Goal: Task Accomplishment & Management: Complete application form

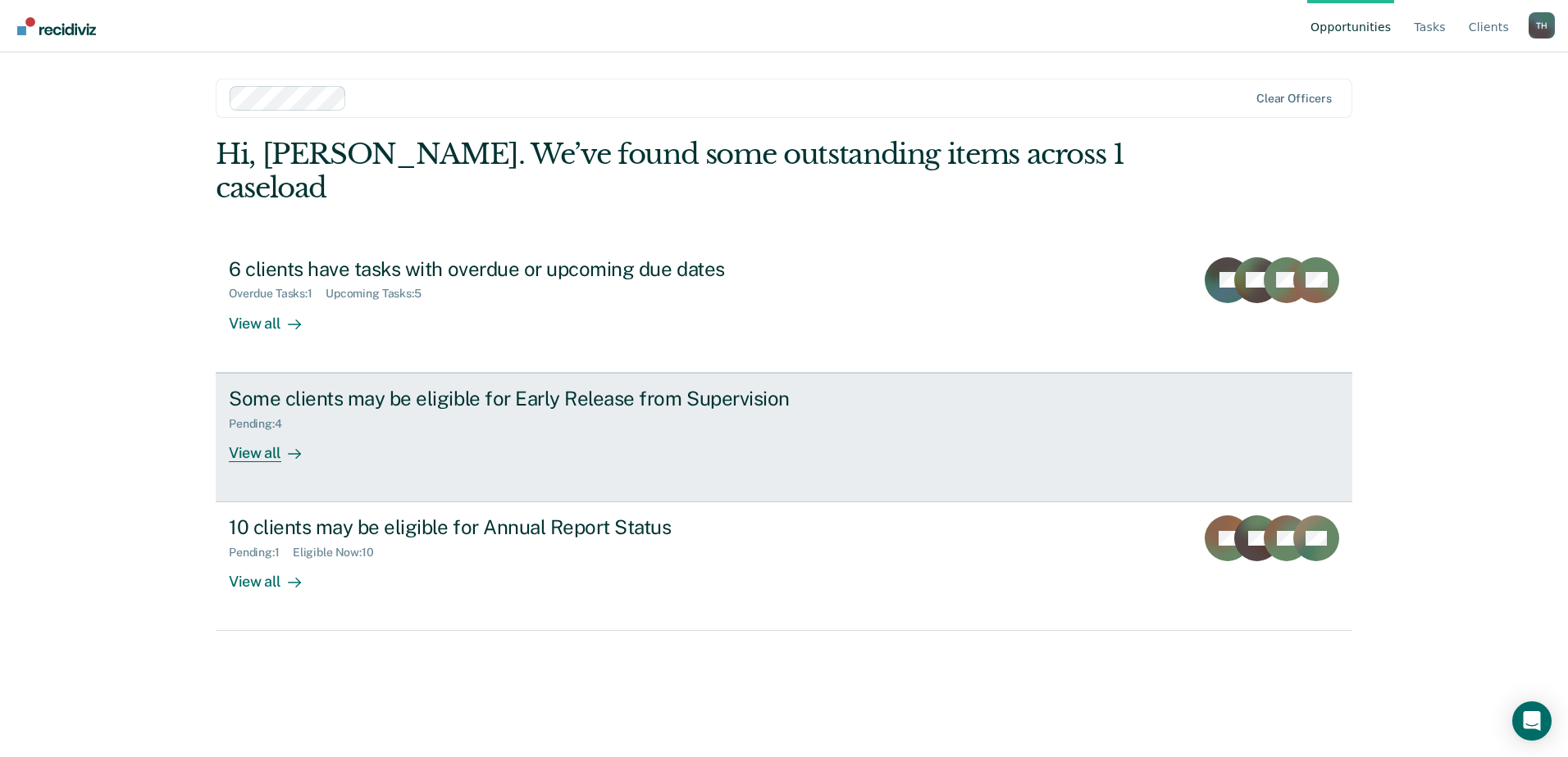
click at [254, 417] on div "Pending : 4" at bounding box center [261, 424] width 66 height 14
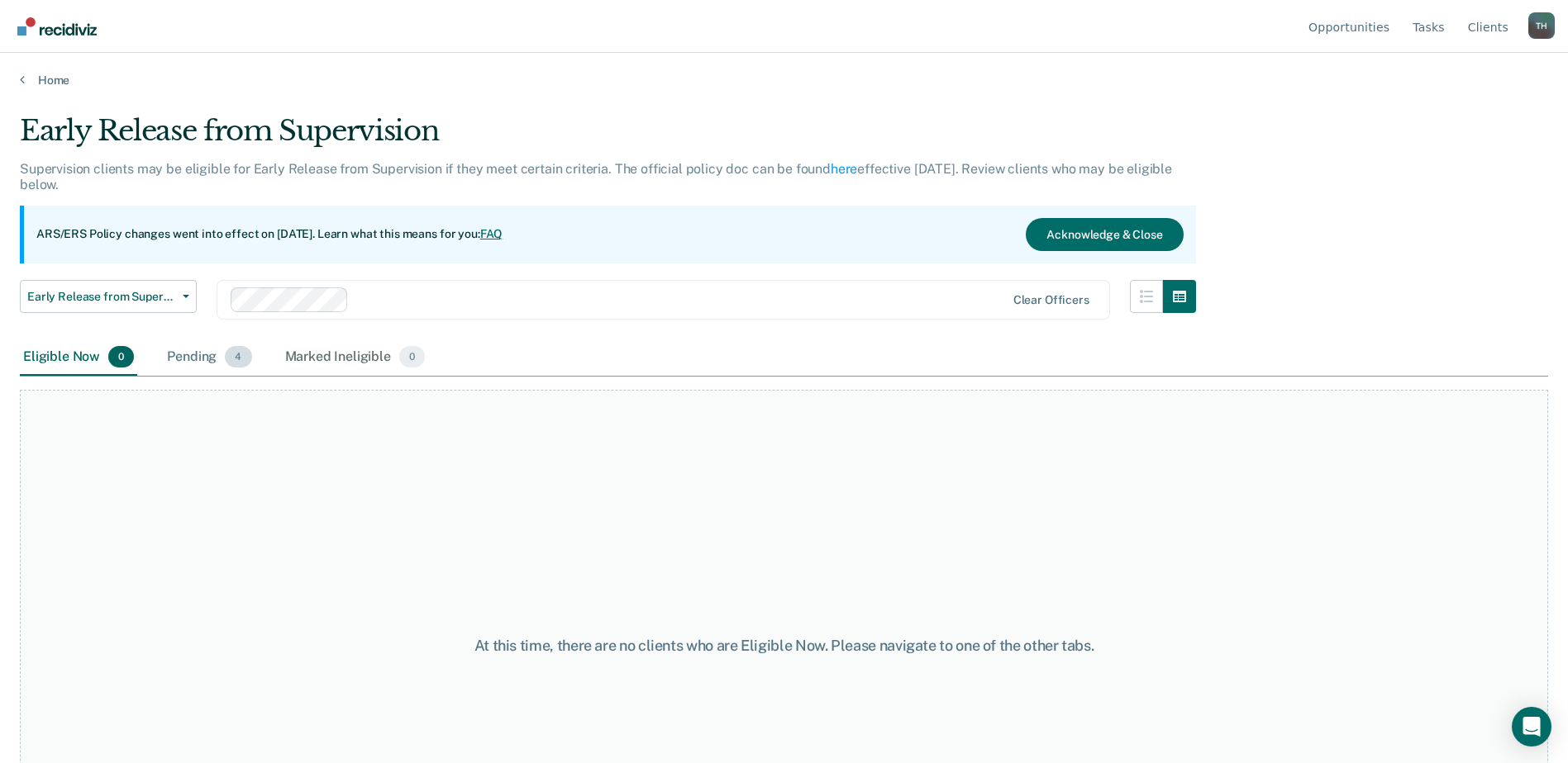
click at [211, 360] on div "Pending 4" at bounding box center [209, 357] width 91 height 36
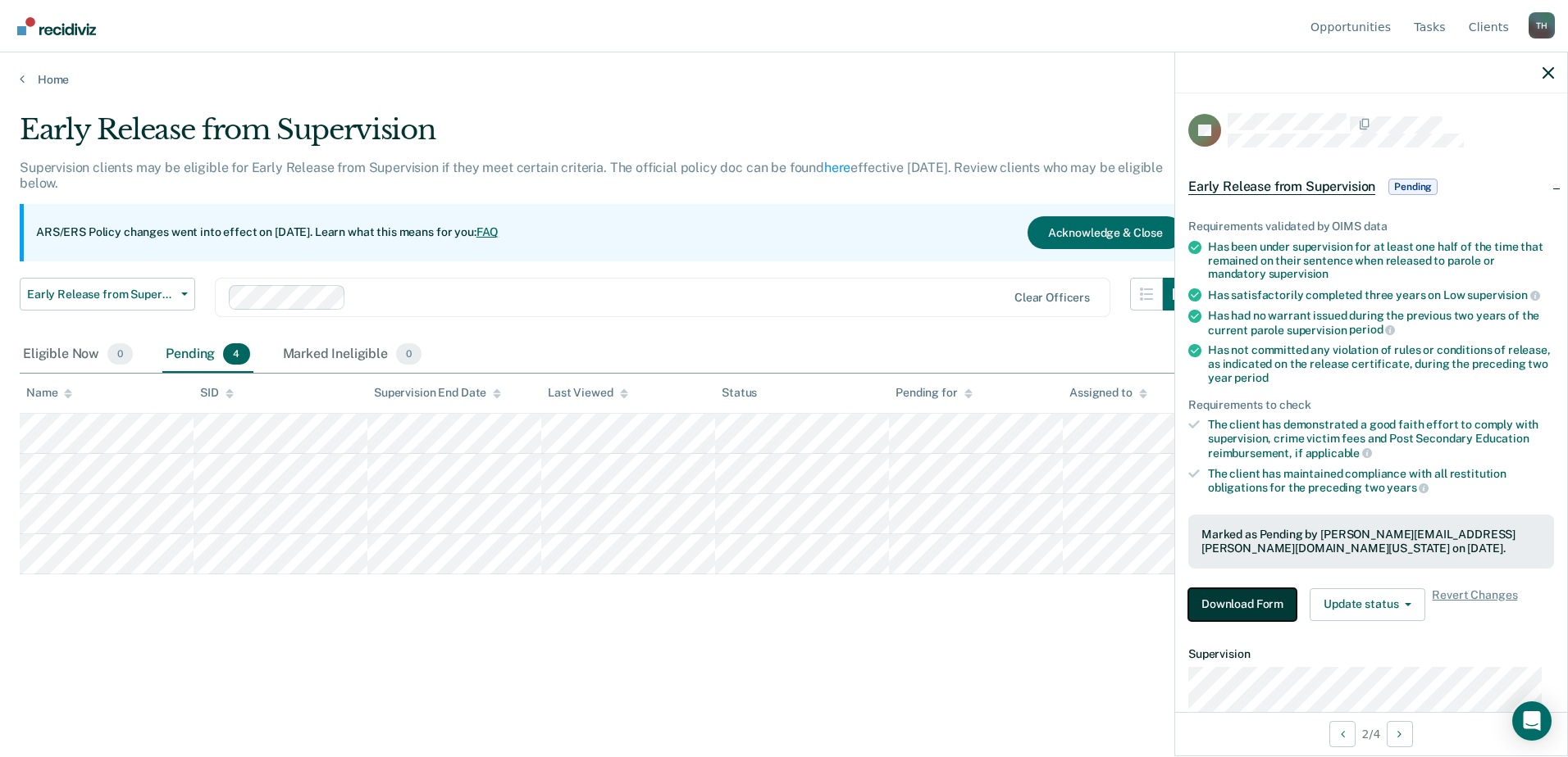
click at [1248, 600] on button "Download Form" at bounding box center [1241, 605] width 108 height 33
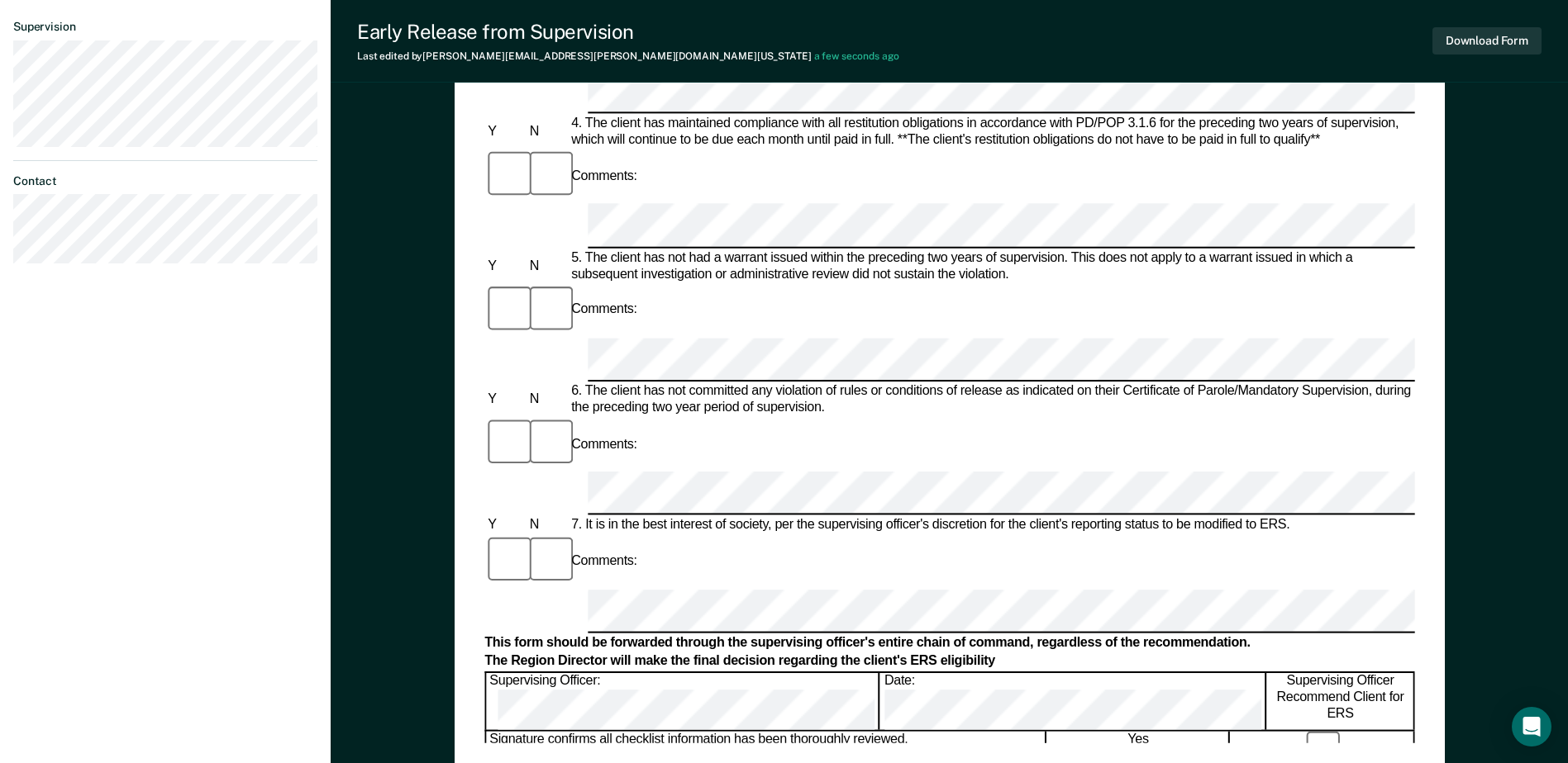
scroll to position [744, 0]
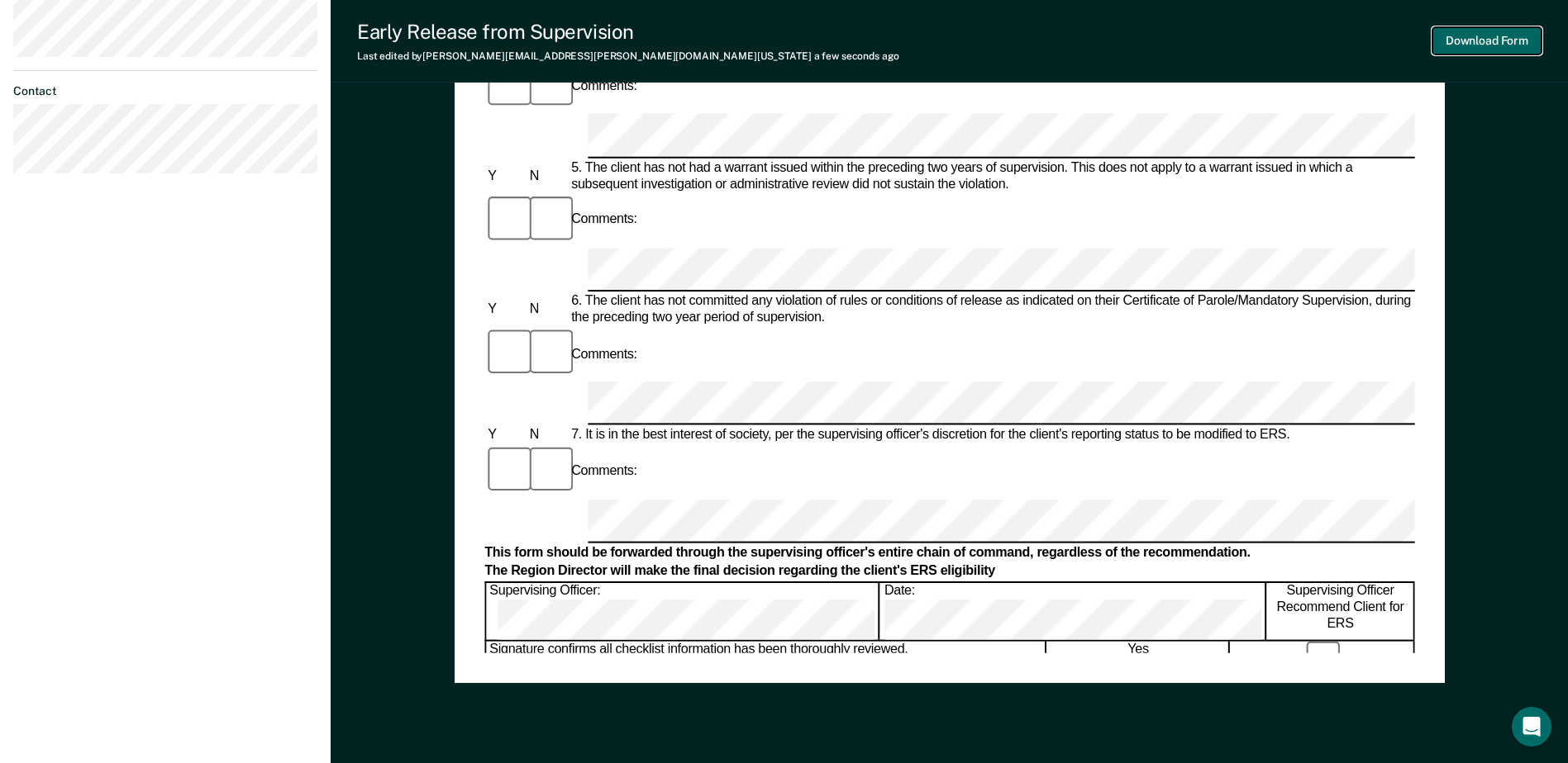
click at [1471, 38] on button "Download Form" at bounding box center [1486, 41] width 109 height 27
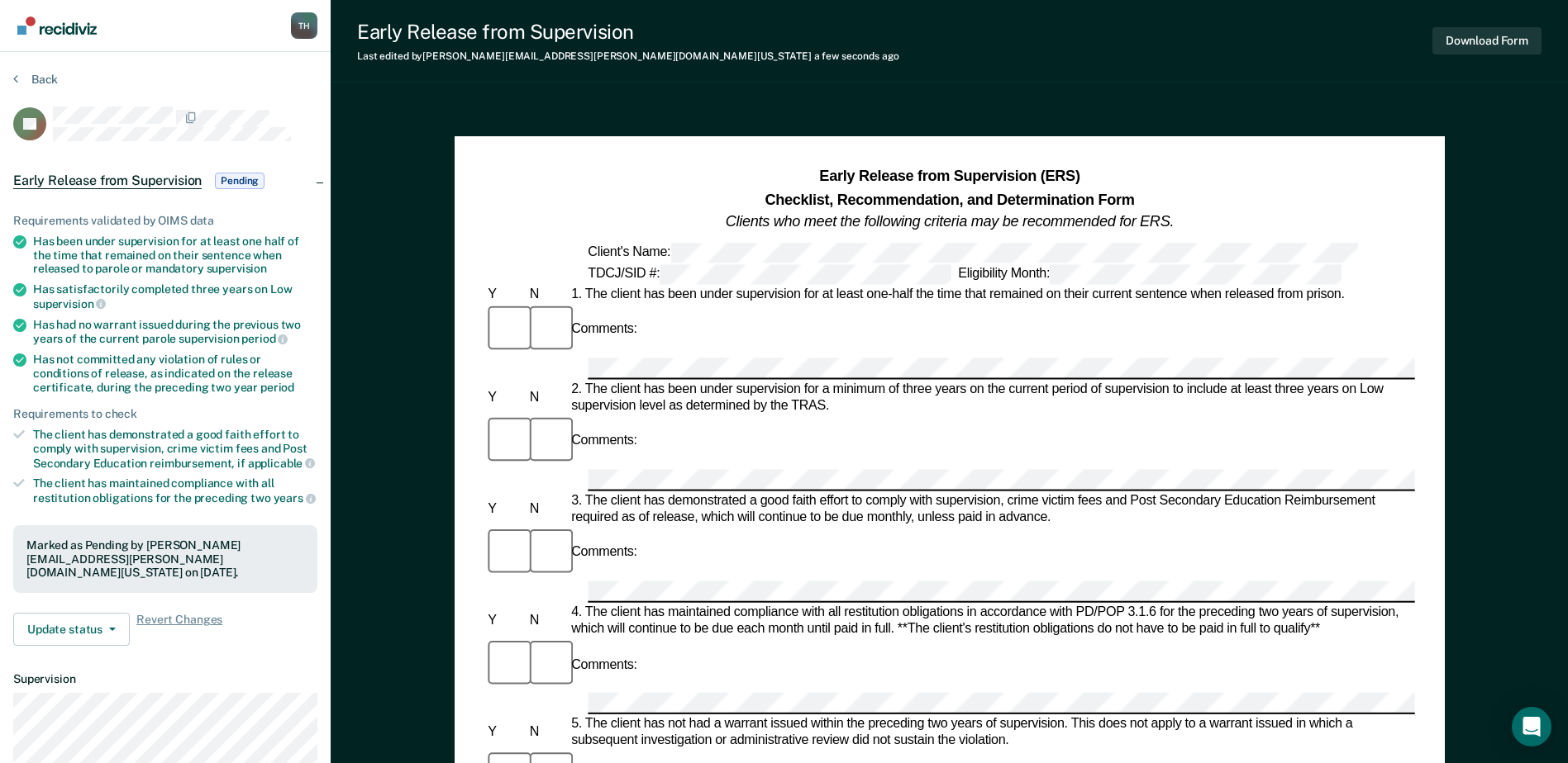
scroll to position [0, 0]
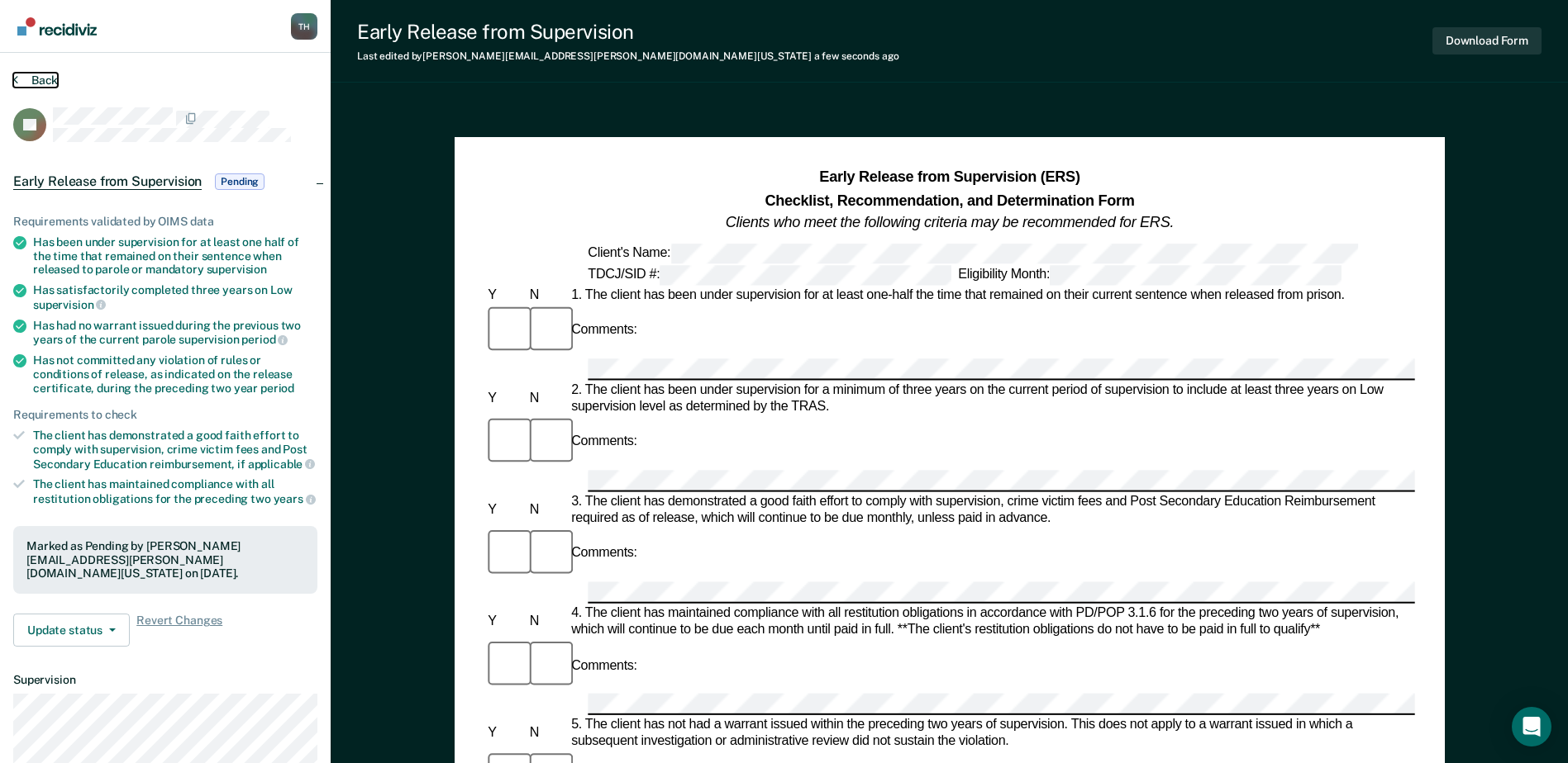
click at [50, 80] on button "Back" at bounding box center [35, 80] width 45 height 15
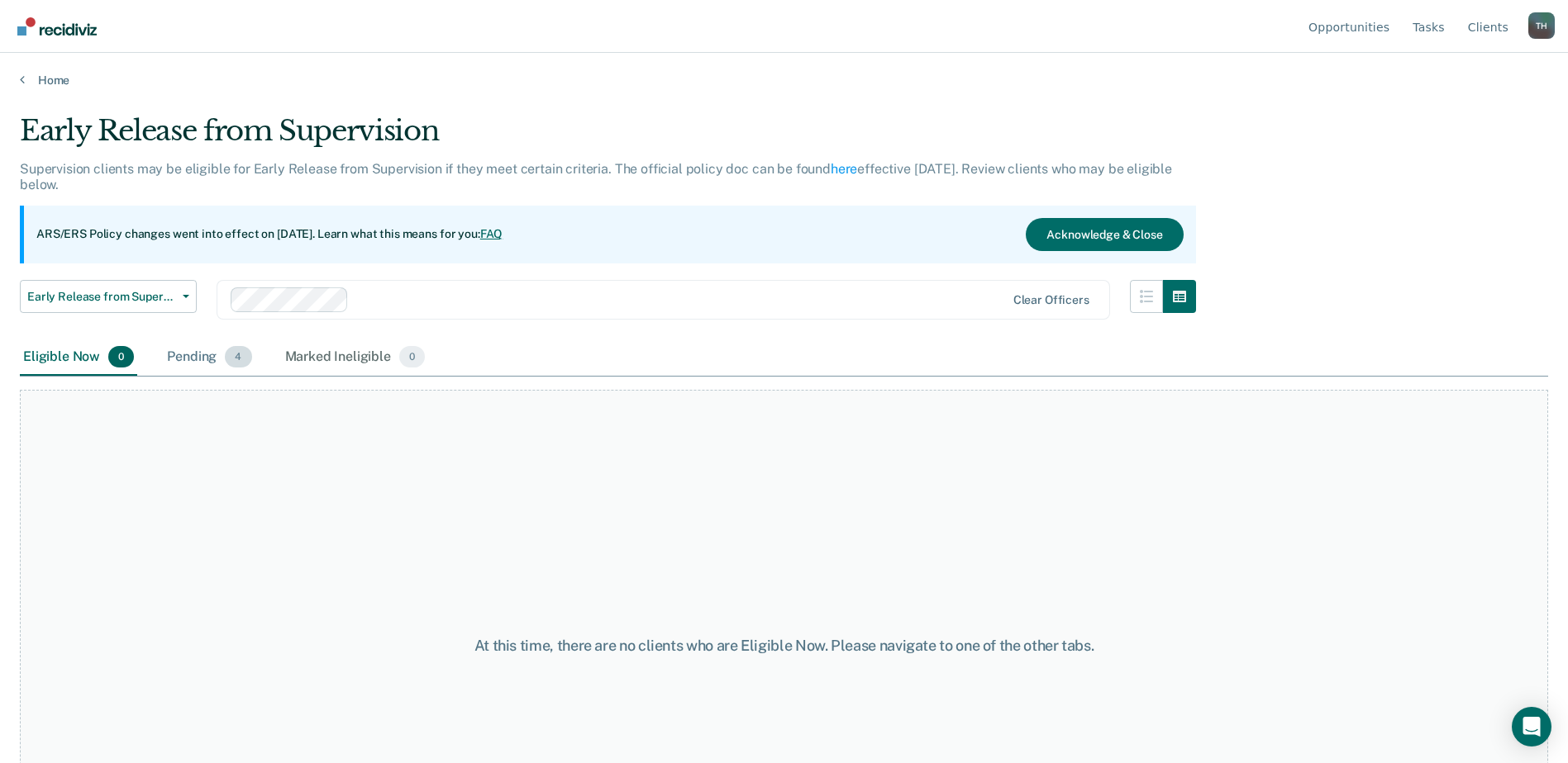
click at [198, 358] on div "Pending 4" at bounding box center [209, 357] width 91 height 36
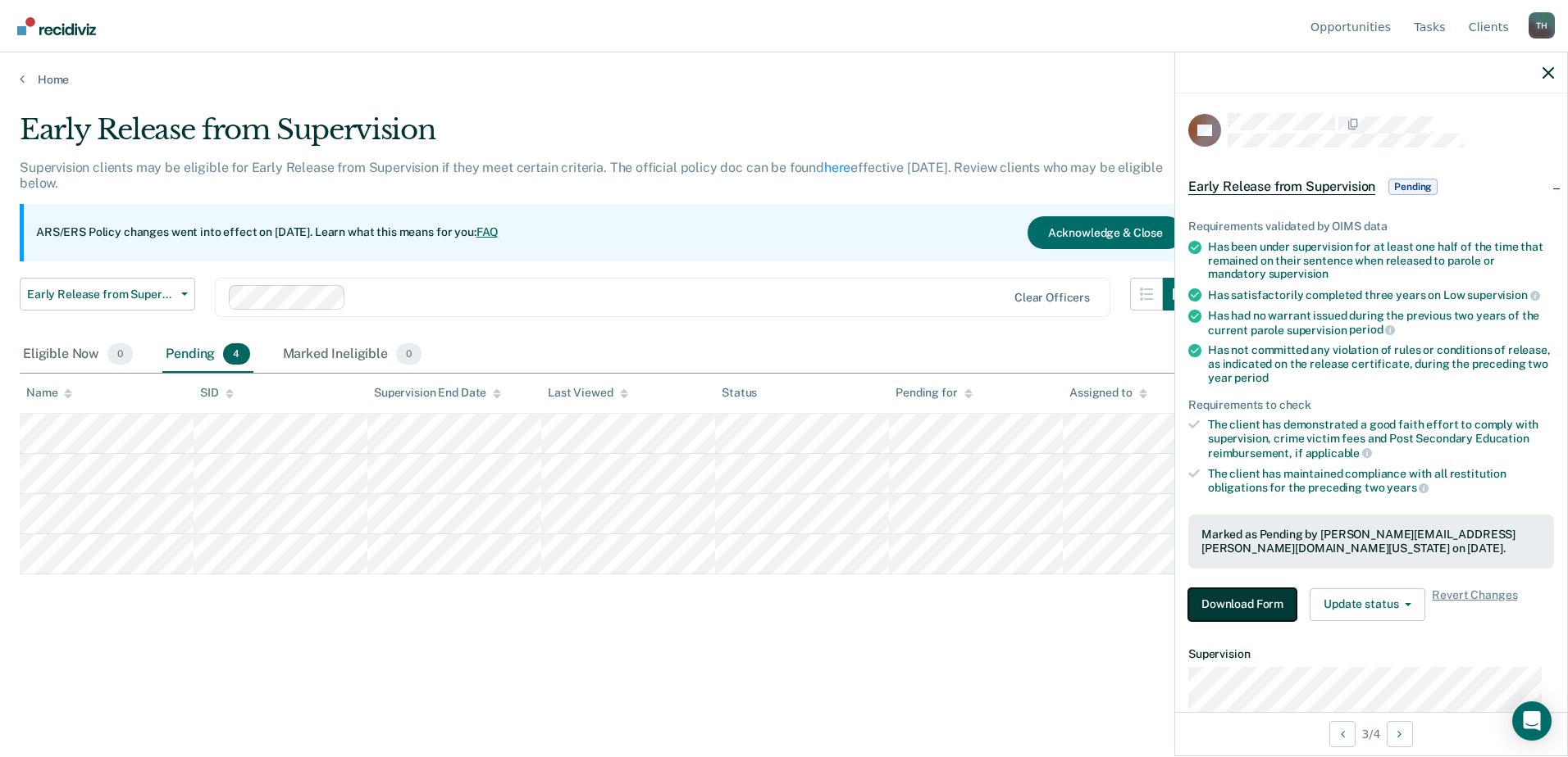
click at [1246, 598] on button "Download Form" at bounding box center [1241, 605] width 108 height 33
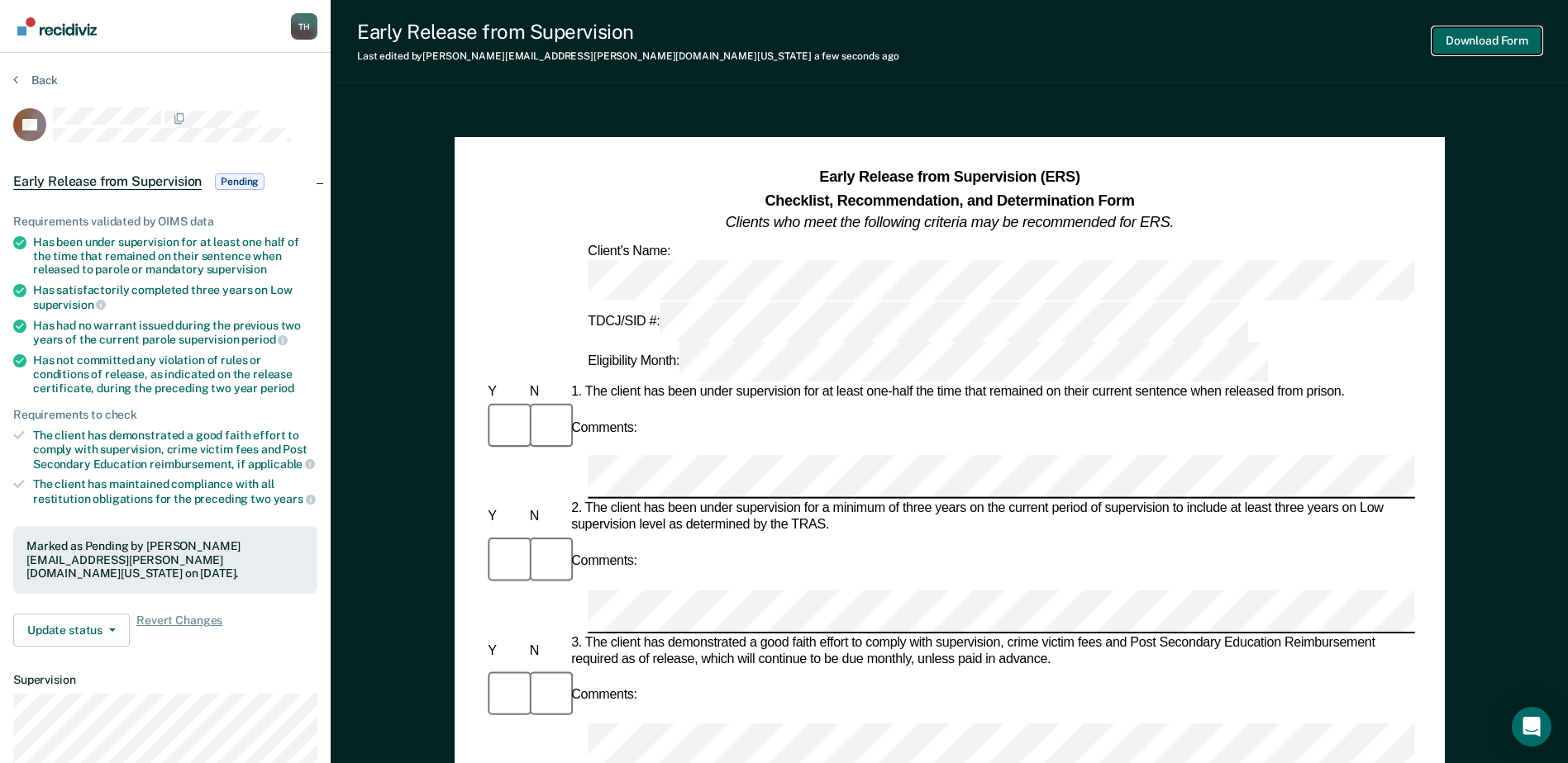
click at [1489, 39] on button "Download Form" at bounding box center [1486, 41] width 109 height 27
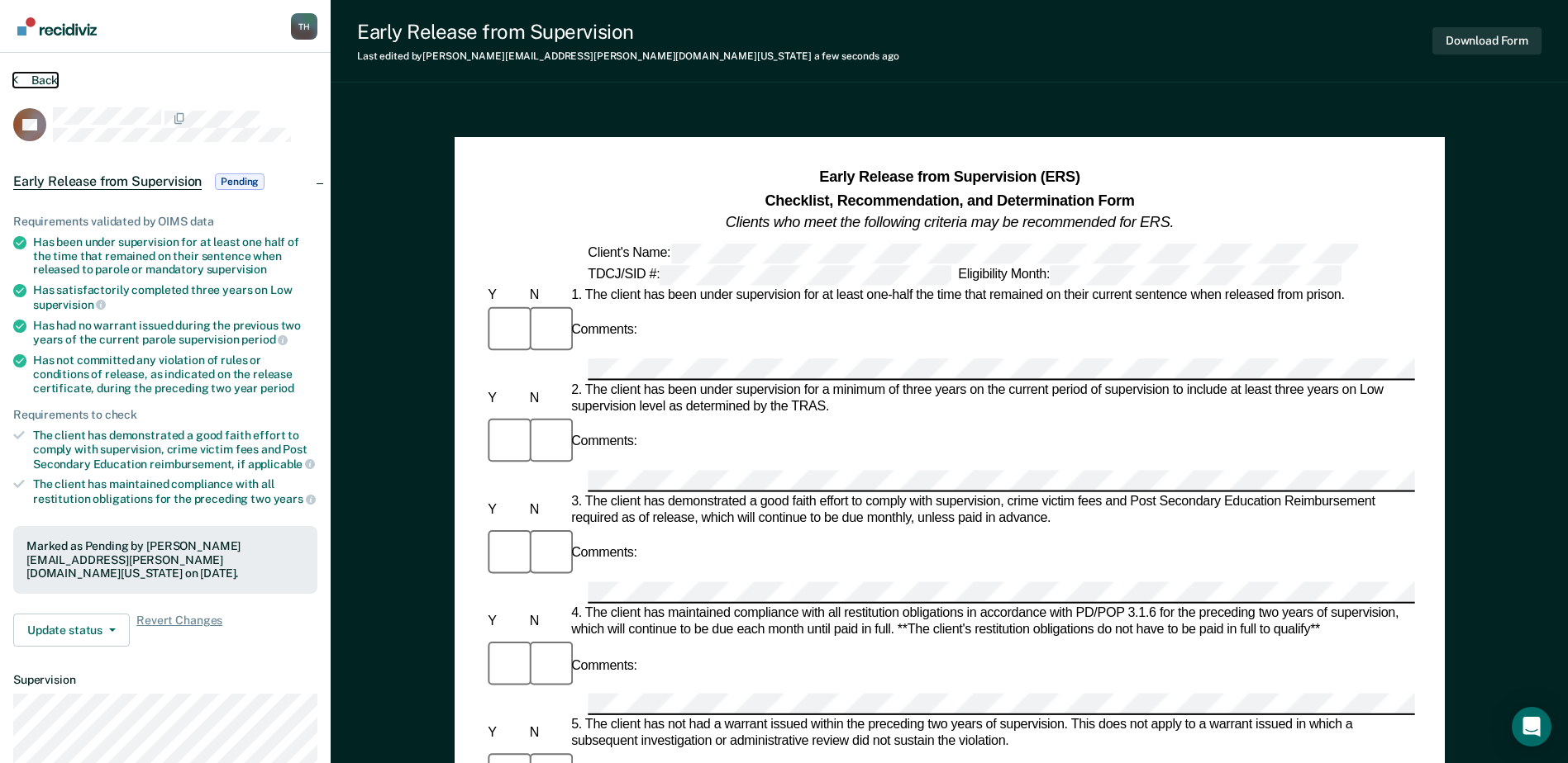
click at [36, 79] on button "Back" at bounding box center [35, 80] width 45 height 15
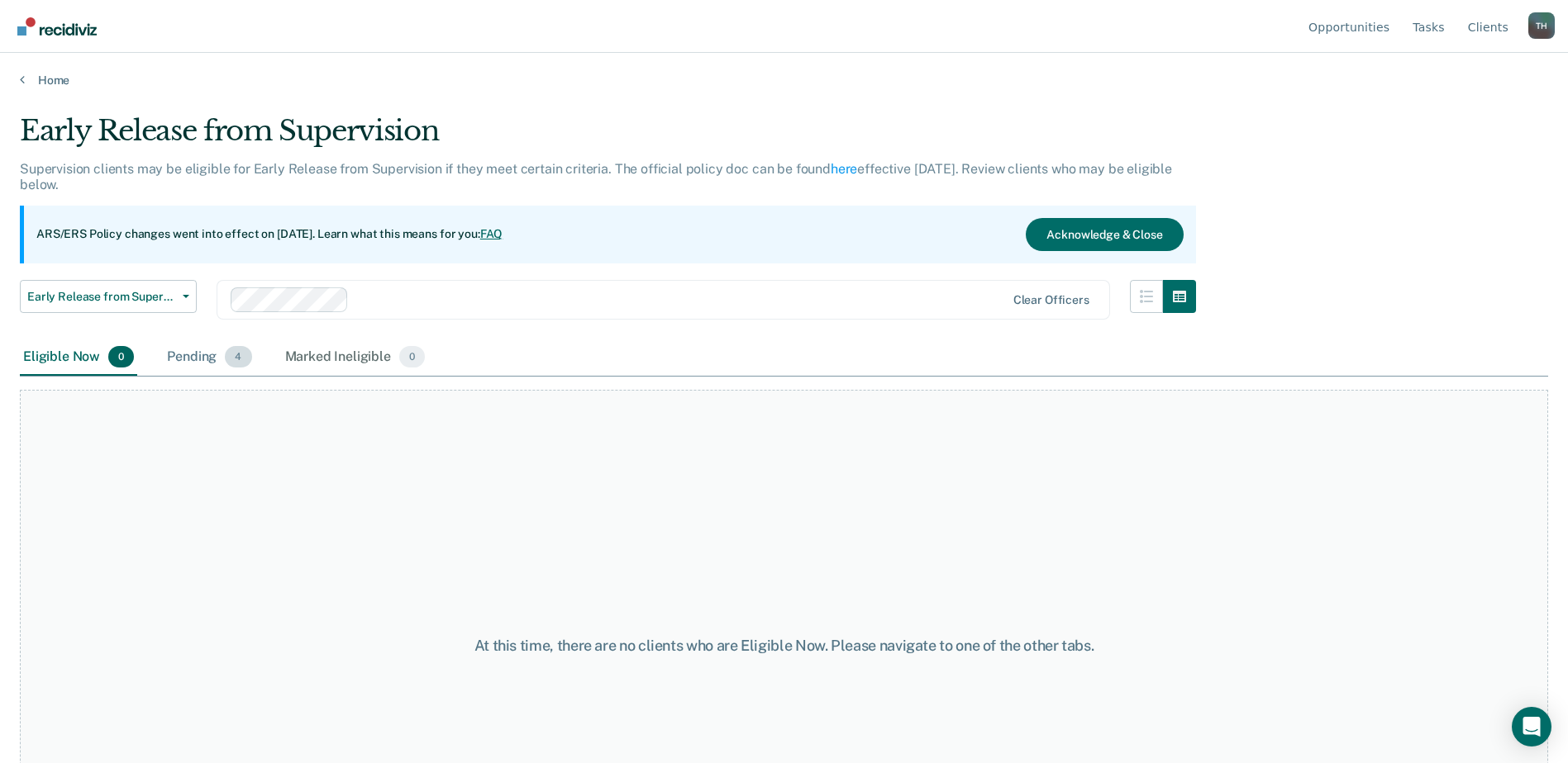
click at [241, 355] on span "4" at bounding box center [237, 356] width 26 height 21
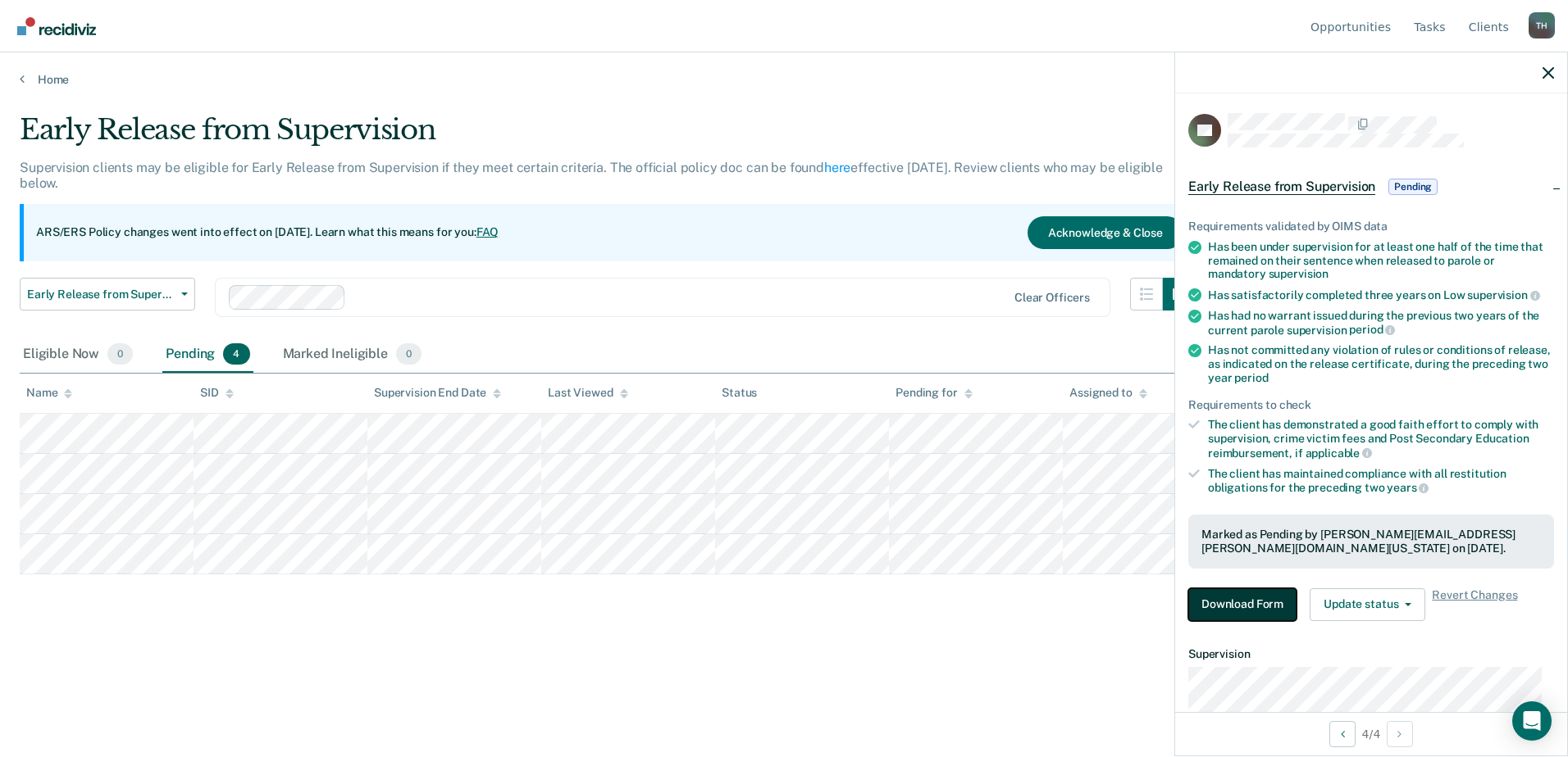
click at [1286, 602] on button "Download Form" at bounding box center [1241, 605] width 108 height 33
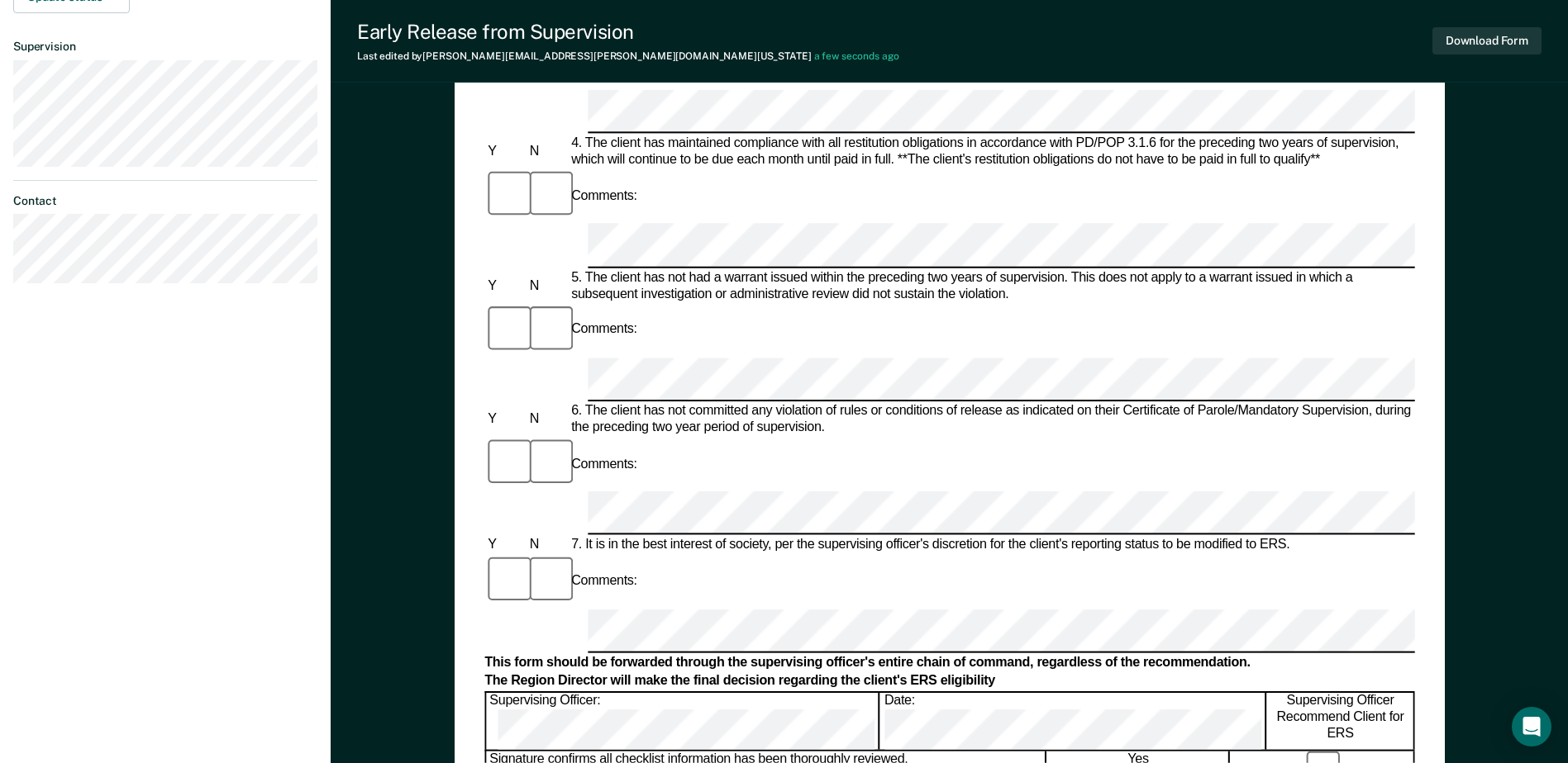
scroll to position [744, 0]
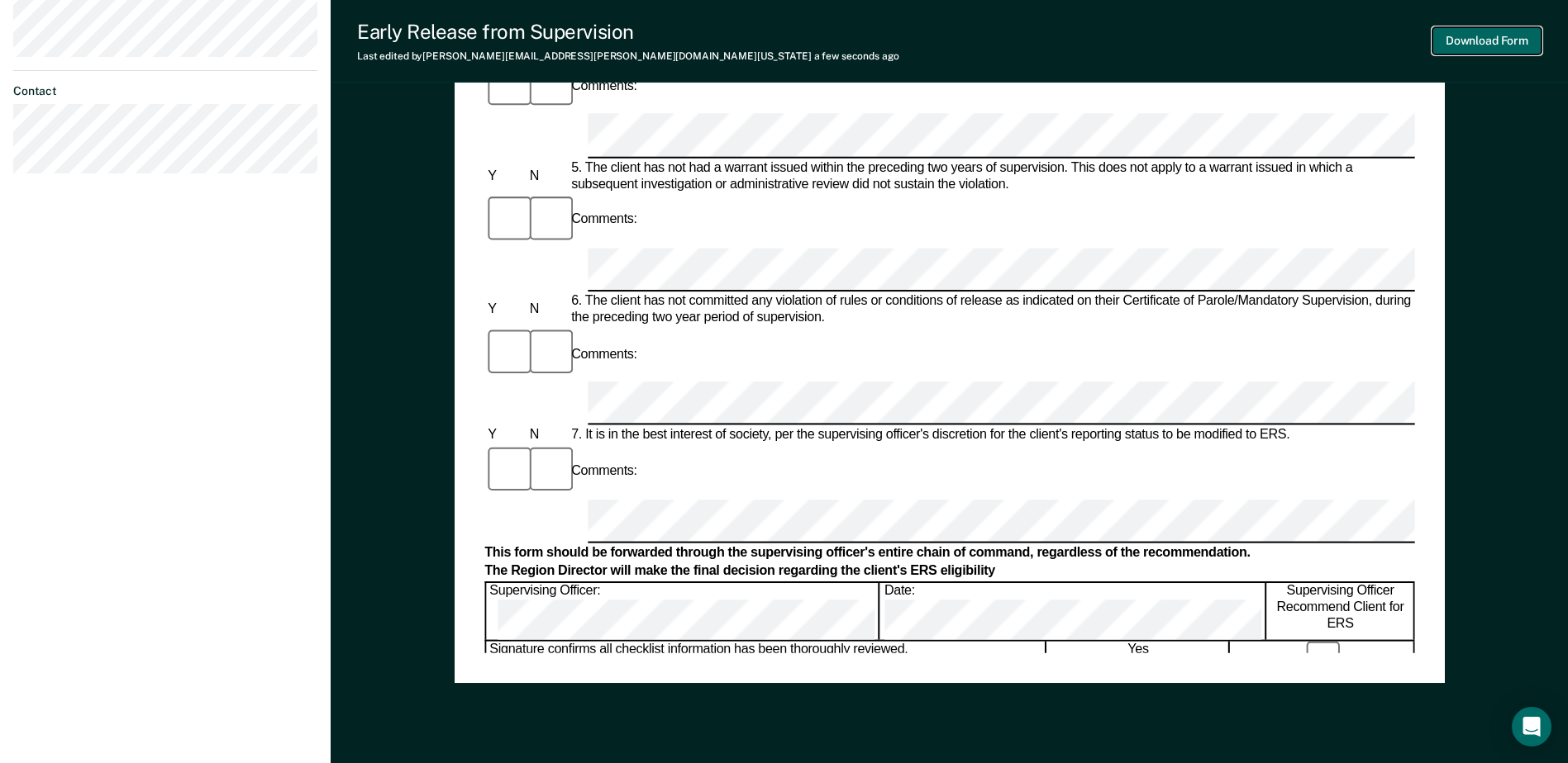
click at [1508, 32] on button "Download Form" at bounding box center [1486, 41] width 109 height 27
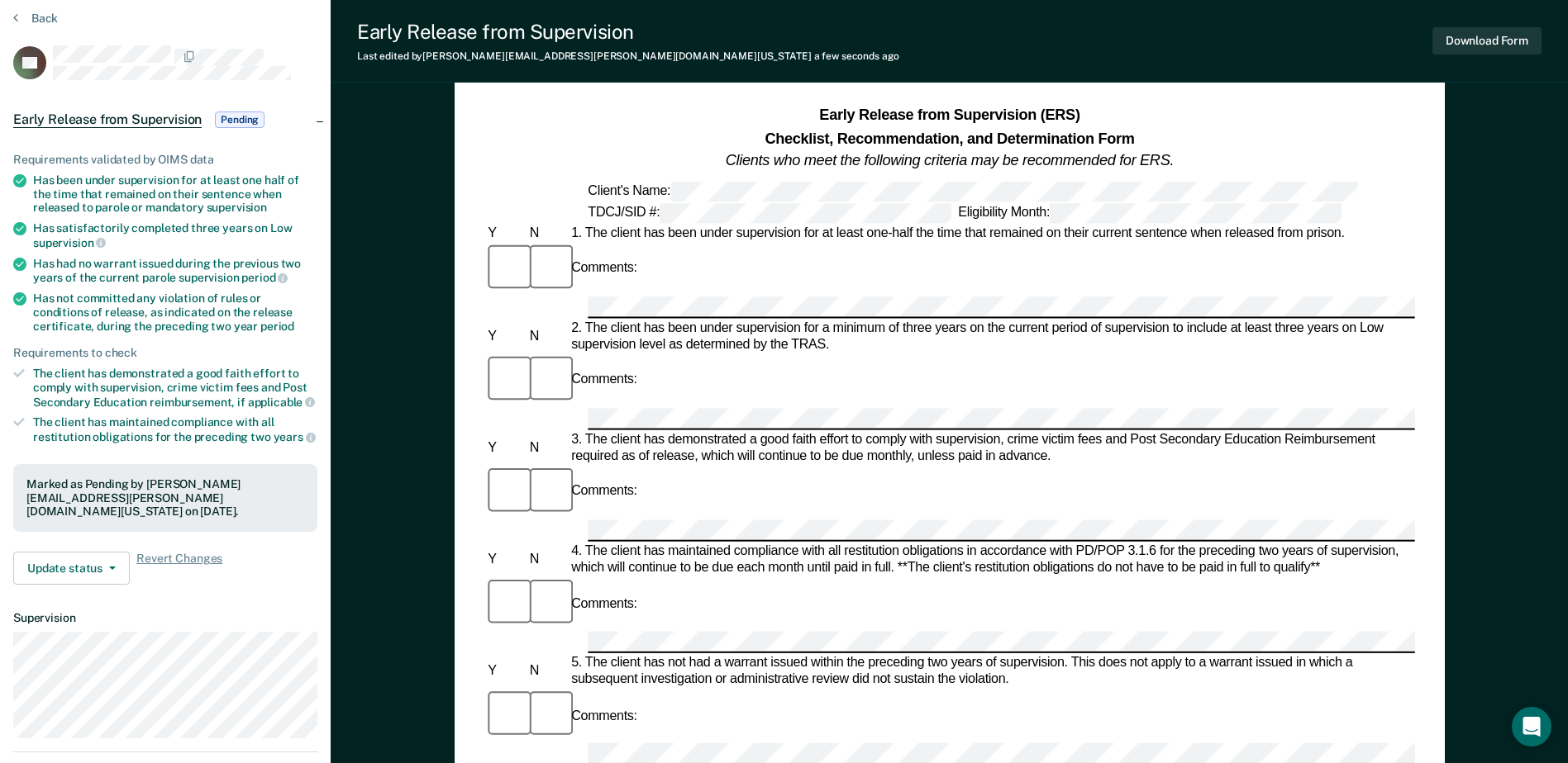
scroll to position [0, 0]
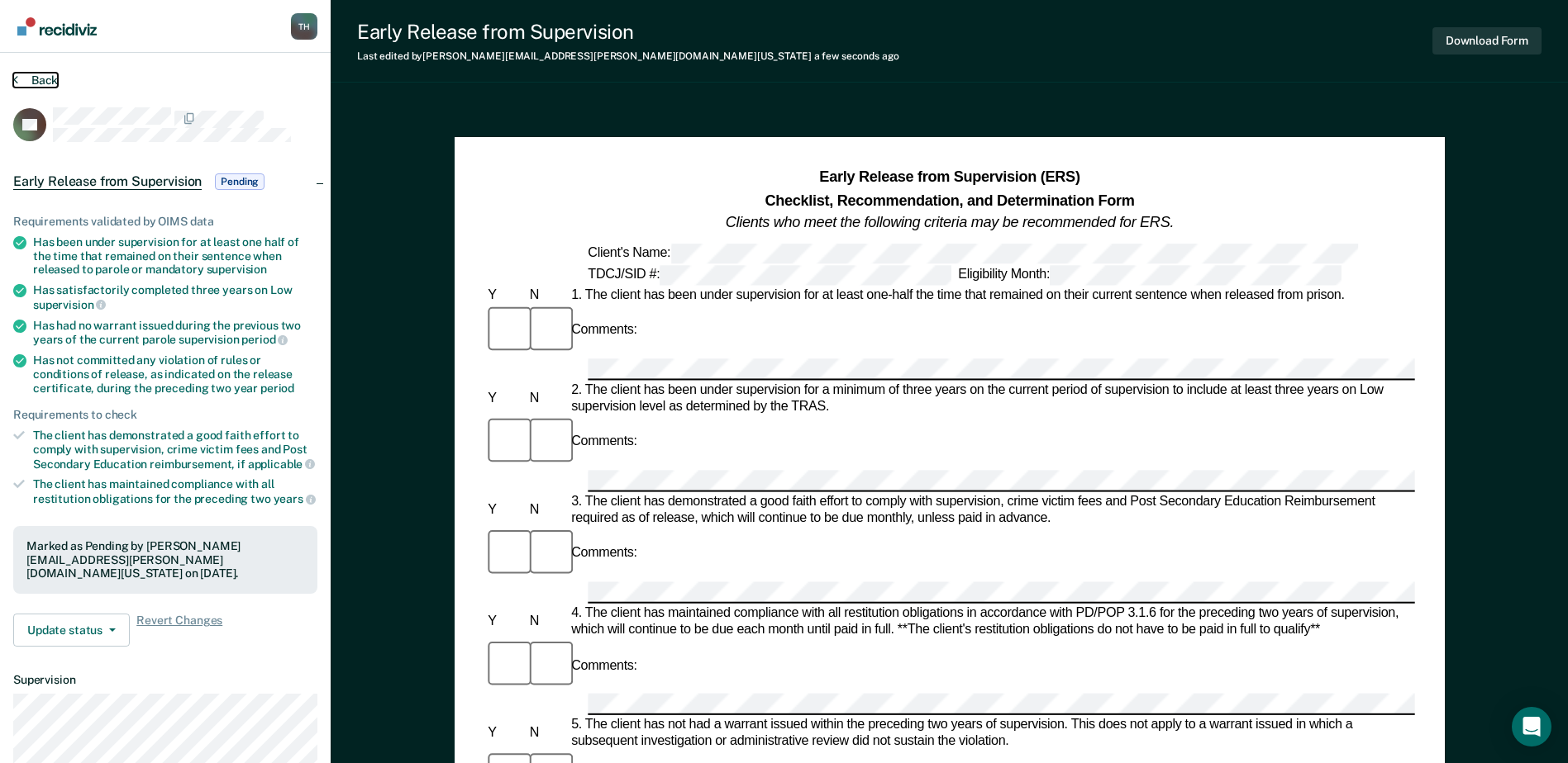
click at [31, 84] on button "Back" at bounding box center [35, 80] width 45 height 15
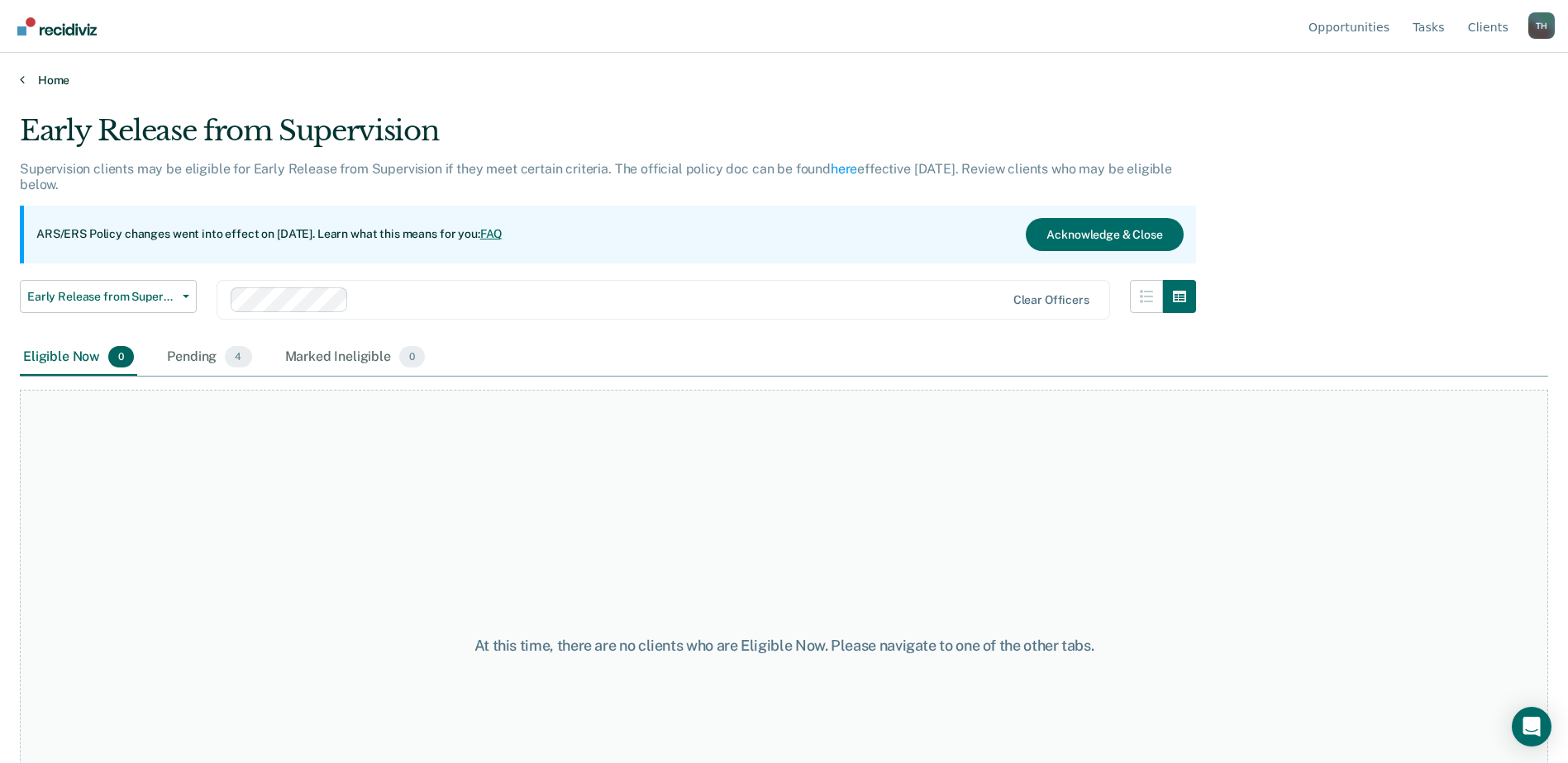
click at [63, 78] on link "Home" at bounding box center [784, 80] width 1528 height 15
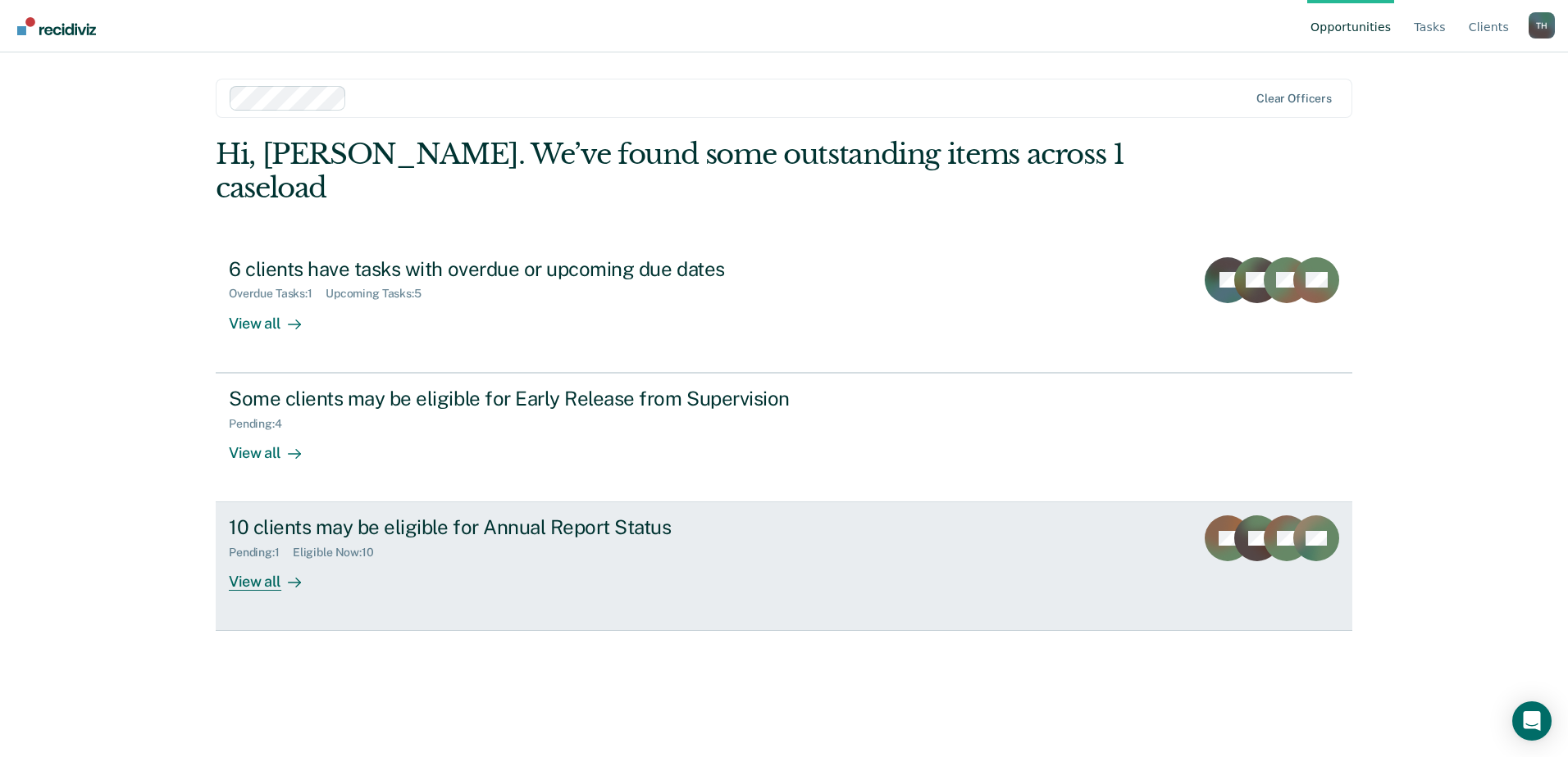
click at [275, 560] on div "View all" at bounding box center [275, 576] width 92 height 32
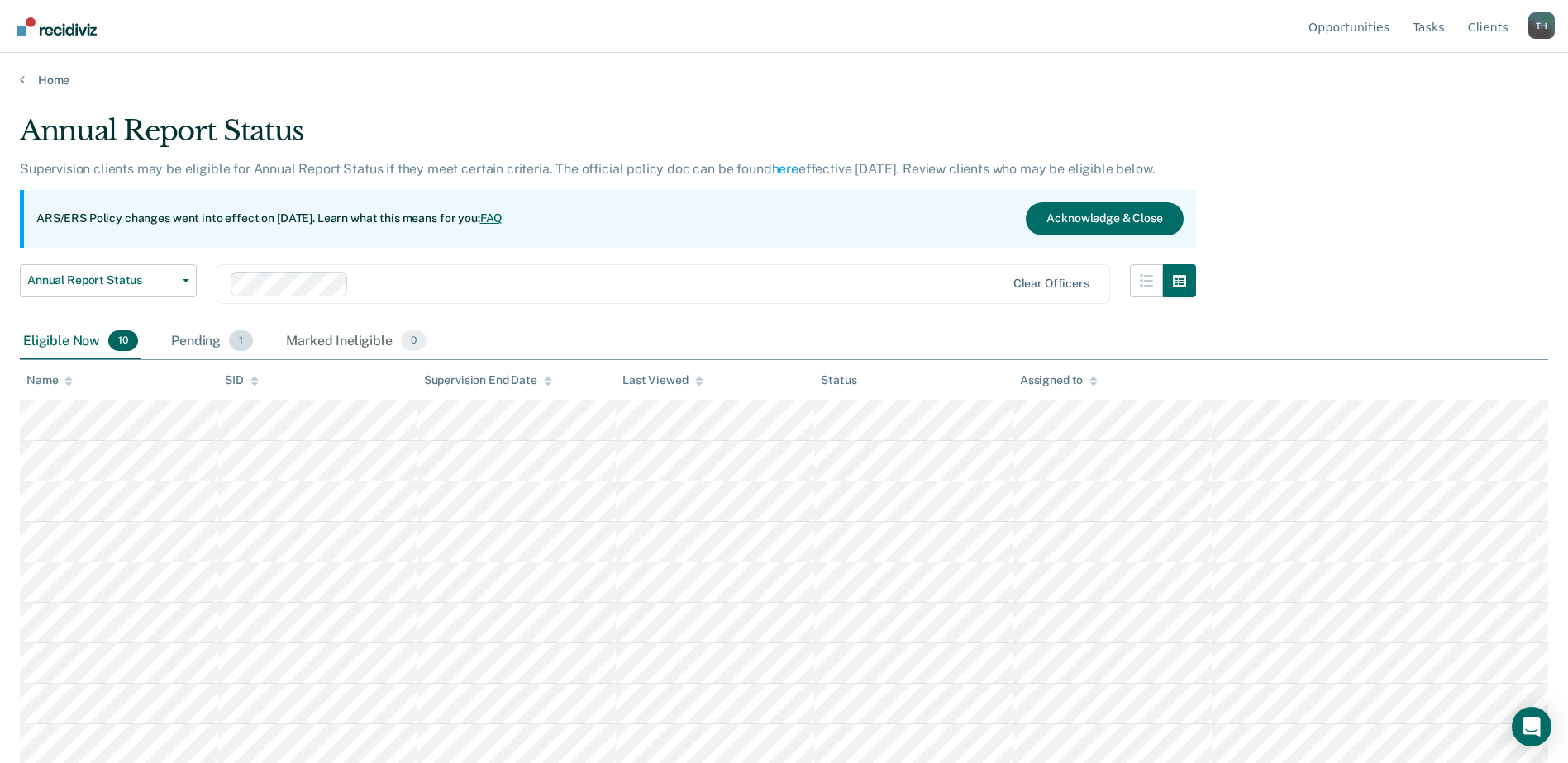
click at [207, 339] on div "Pending 1" at bounding box center [212, 342] width 89 height 36
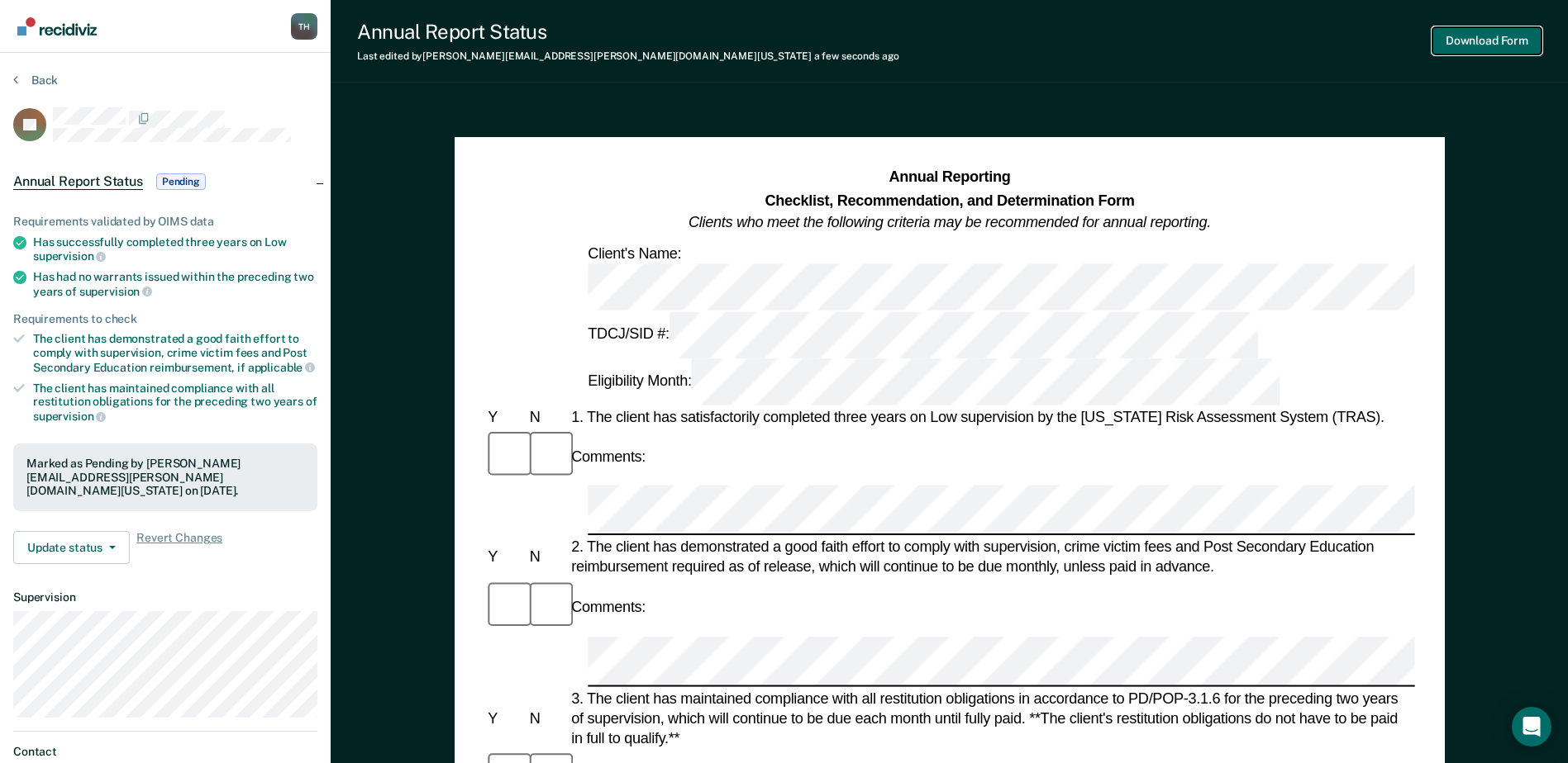
click at [1527, 35] on button "Download Form" at bounding box center [1486, 41] width 109 height 27
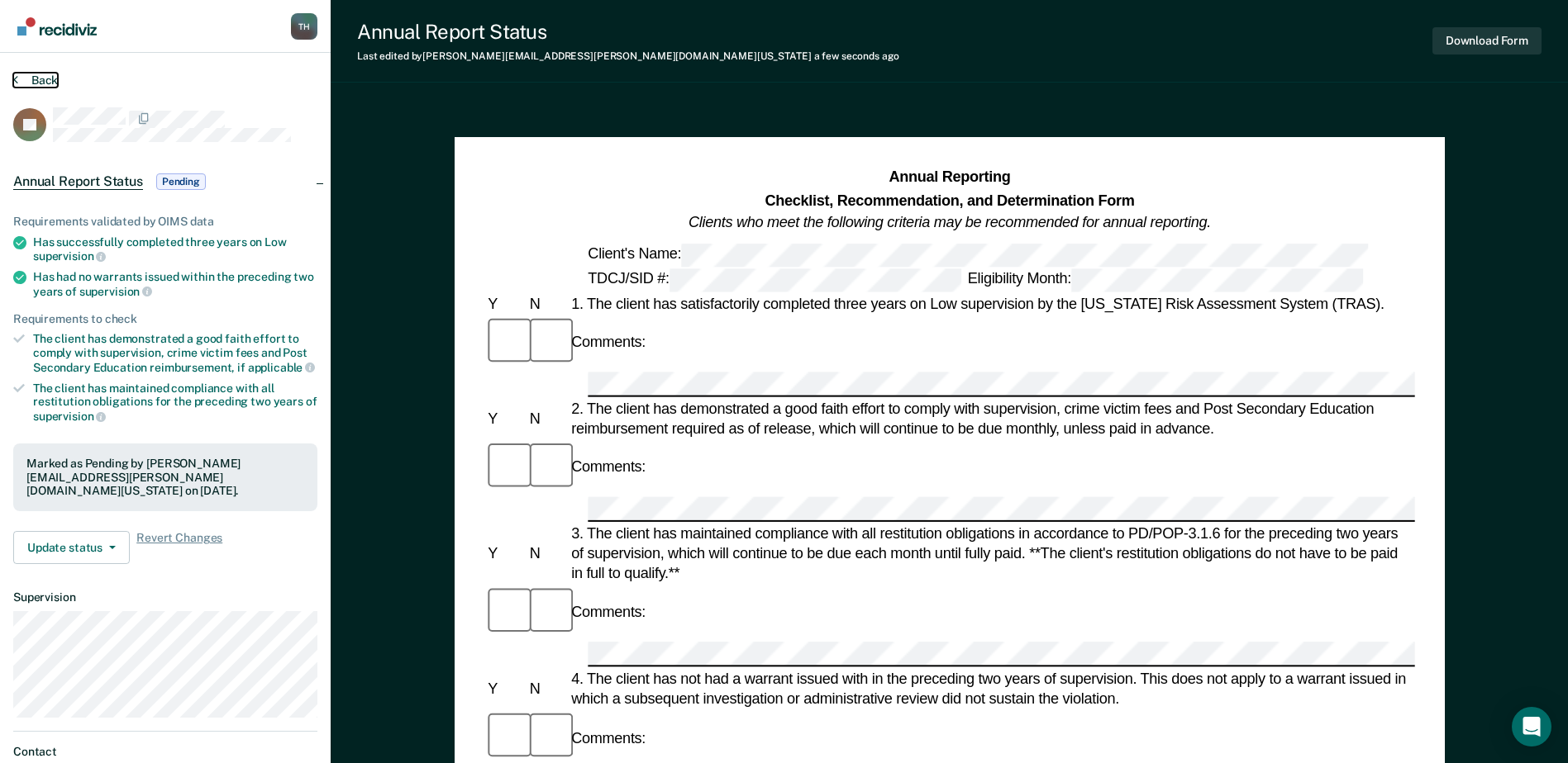
click at [40, 77] on button "Back" at bounding box center [35, 80] width 45 height 15
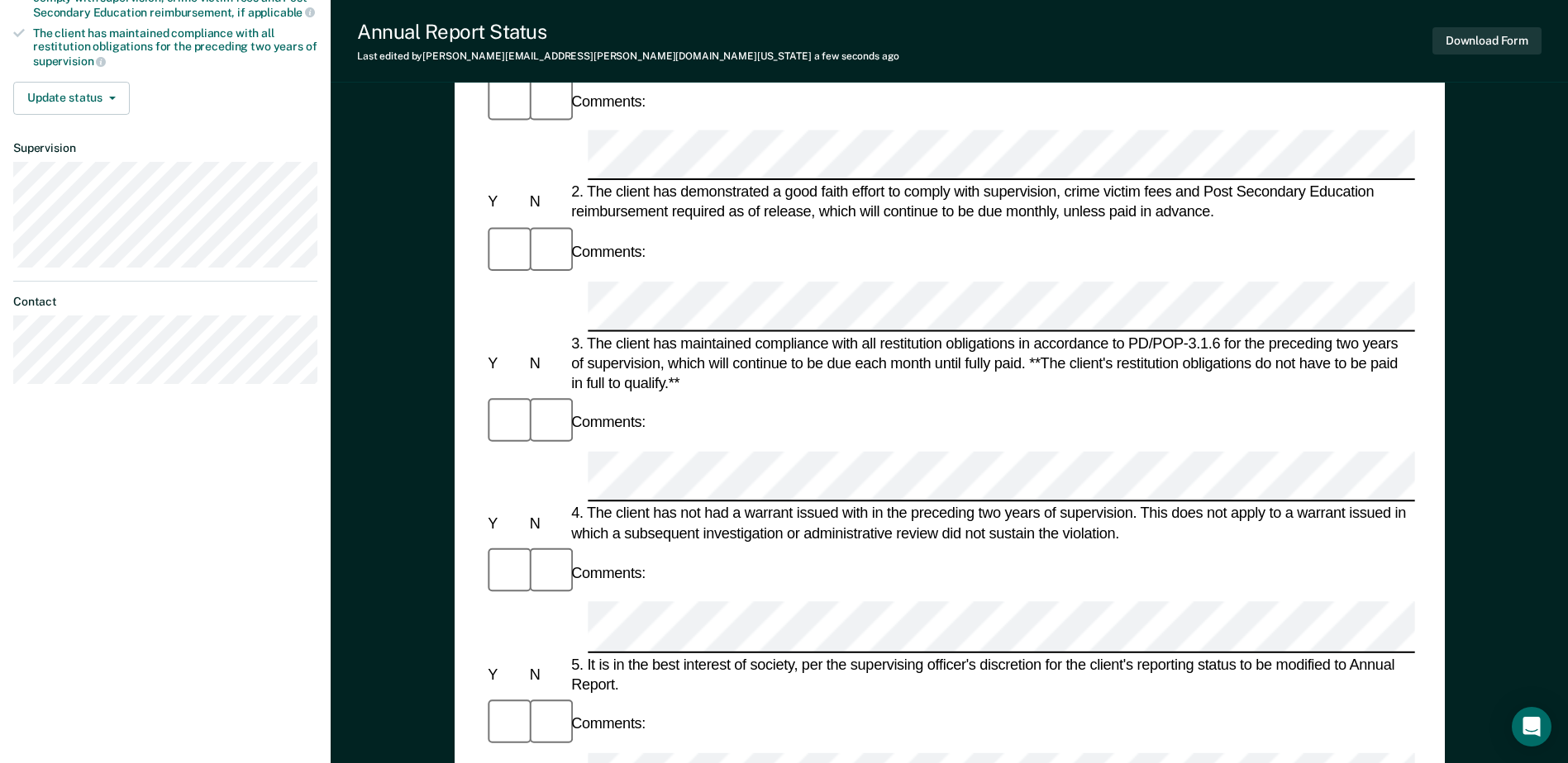
scroll to position [296, 0]
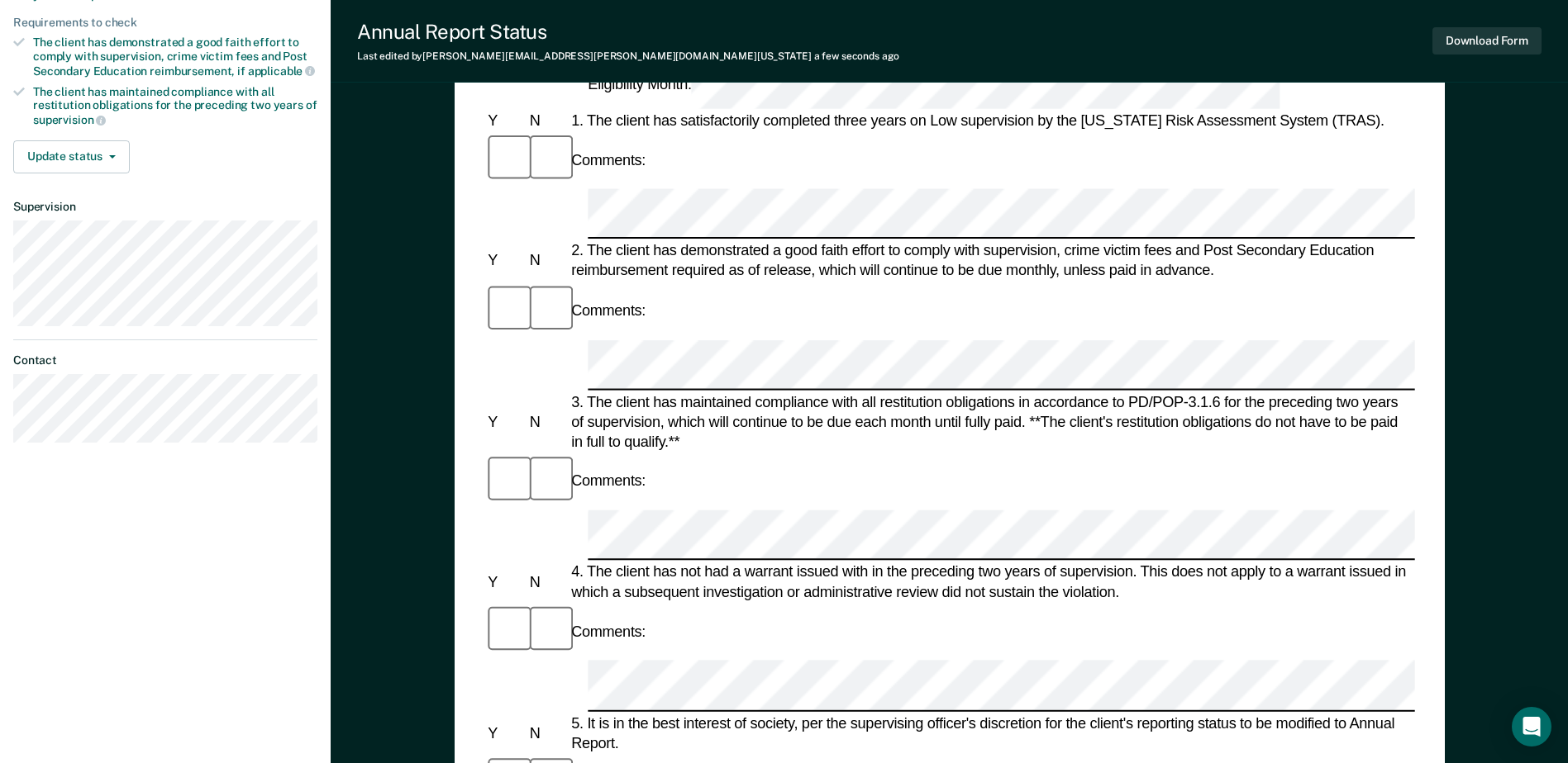
click at [587, 713] on div "5. It is in the best interest of society, per the supervising officer's discret…" at bounding box center [990, 733] width 847 height 40
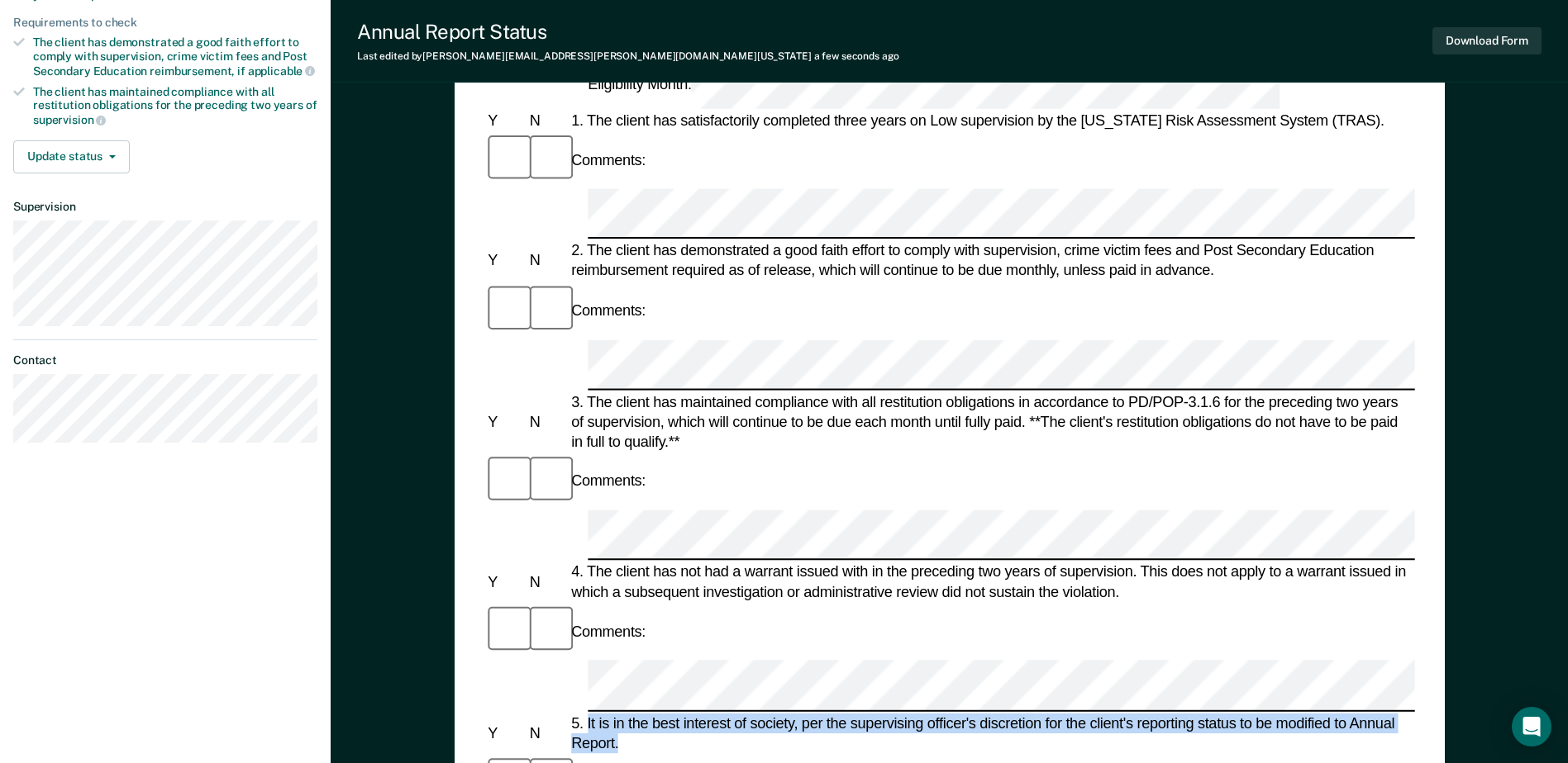
drag, startPoint x: 589, startPoint y: 406, endPoint x: 666, endPoint y: 417, distance: 77.8
click at [666, 713] on div "5. It is in the best interest of society, per the supervising officer's discret…" at bounding box center [990, 733] width 847 height 40
drag, startPoint x: 666, startPoint y: 417, endPoint x: 646, endPoint y: 409, distance: 21.5
copy div "It is in the best interest of society, per the supervising officer's discretion…"
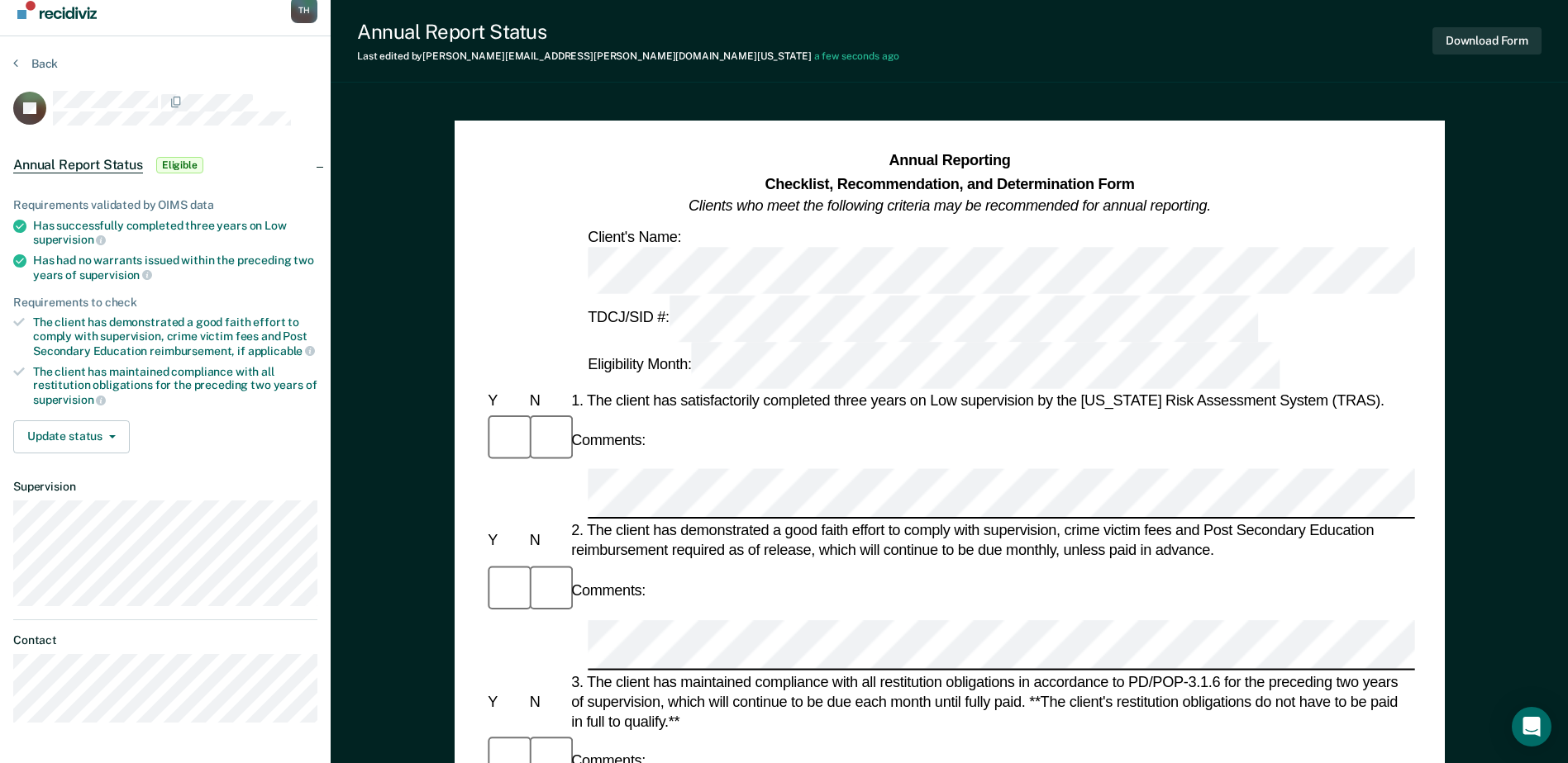
scroll to position [0, 0]
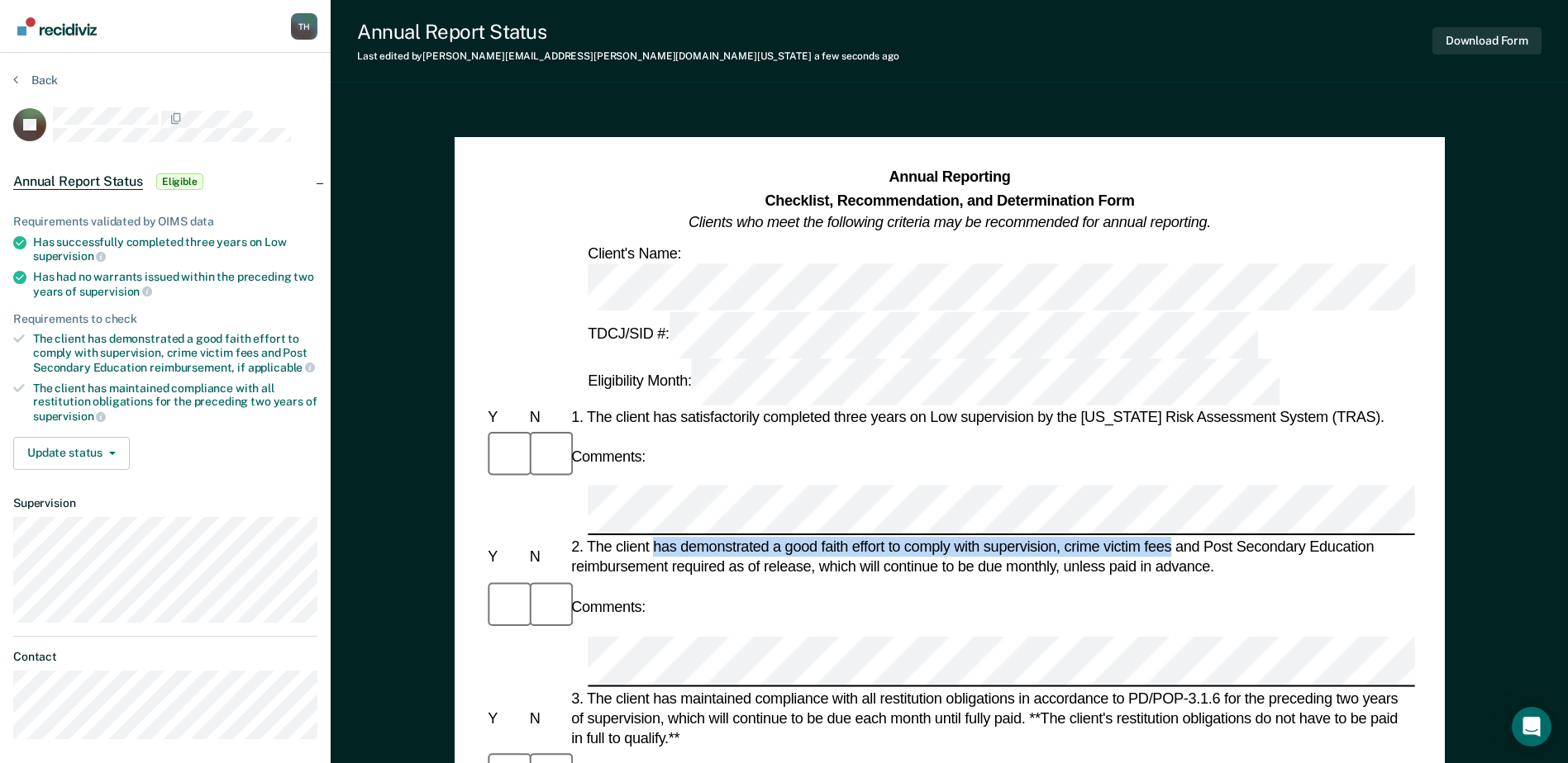
drag, startPoint x: 655, startPoint y: 385, endPoint x: 1173, endPoint y: 386, distance: 518.0
click at [1173, 538] on div "2. The client has demonstrated a good faith effort to comply with supervision, …" at bounding box center [990, 557] width 847 height 40
drag, startPoint x: 1173, startPoint y: 386, endPoint x: 1153, endPoint y: 387, distance: 20.0
copy div "has demonstrated a good faith effort to comply with supervision, crime victim f…"
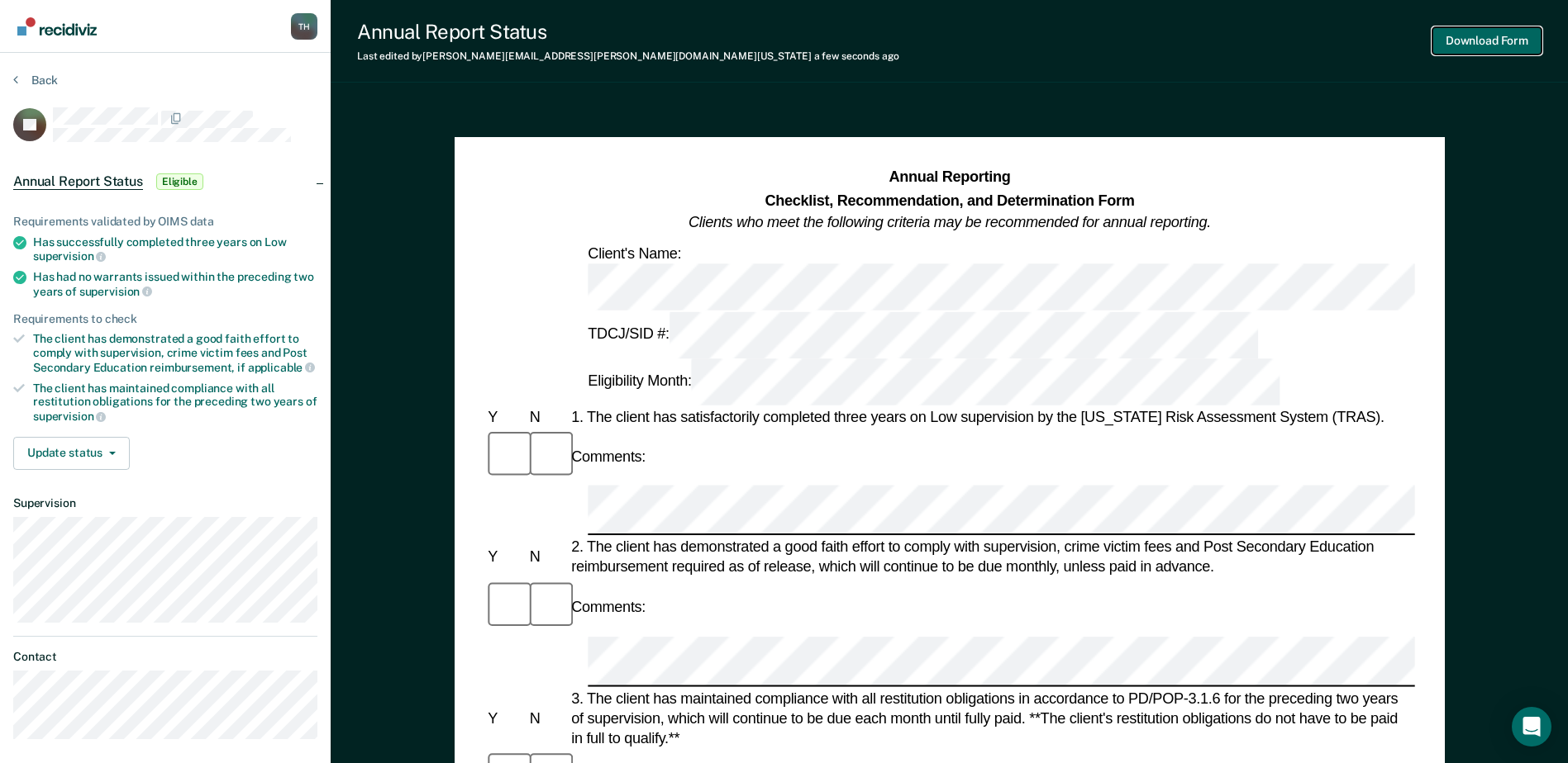
click at [1465, 36] on button "Download Form" at bounding box center [1486, 41] width 109 height 27
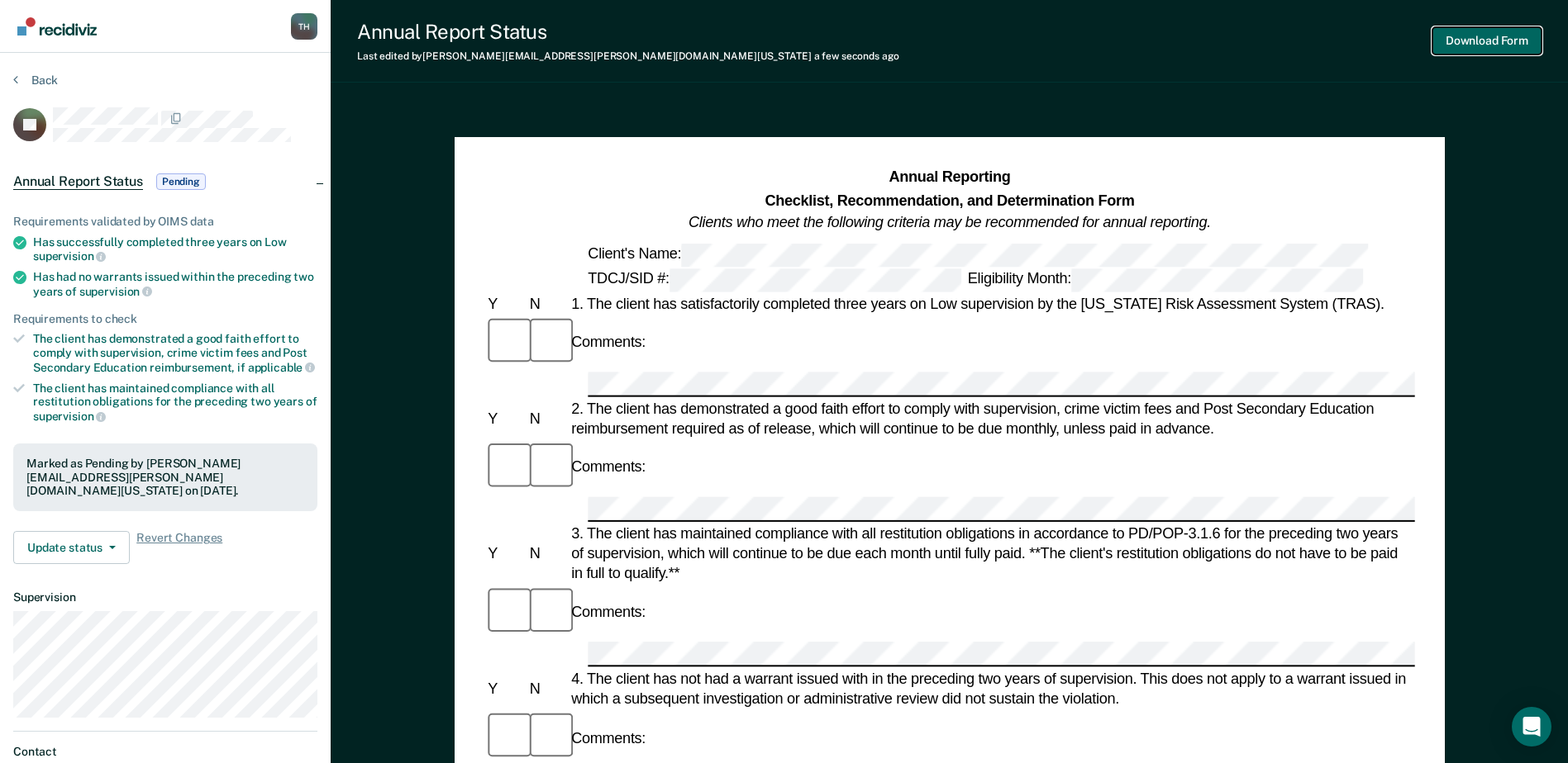
click at [1485, 41] on button "Download Form" at bounding box center [1486, 41] width 109 height 27
click at [30, 78] on button "Back" at bounding box center [35, 80] width 45 height 15
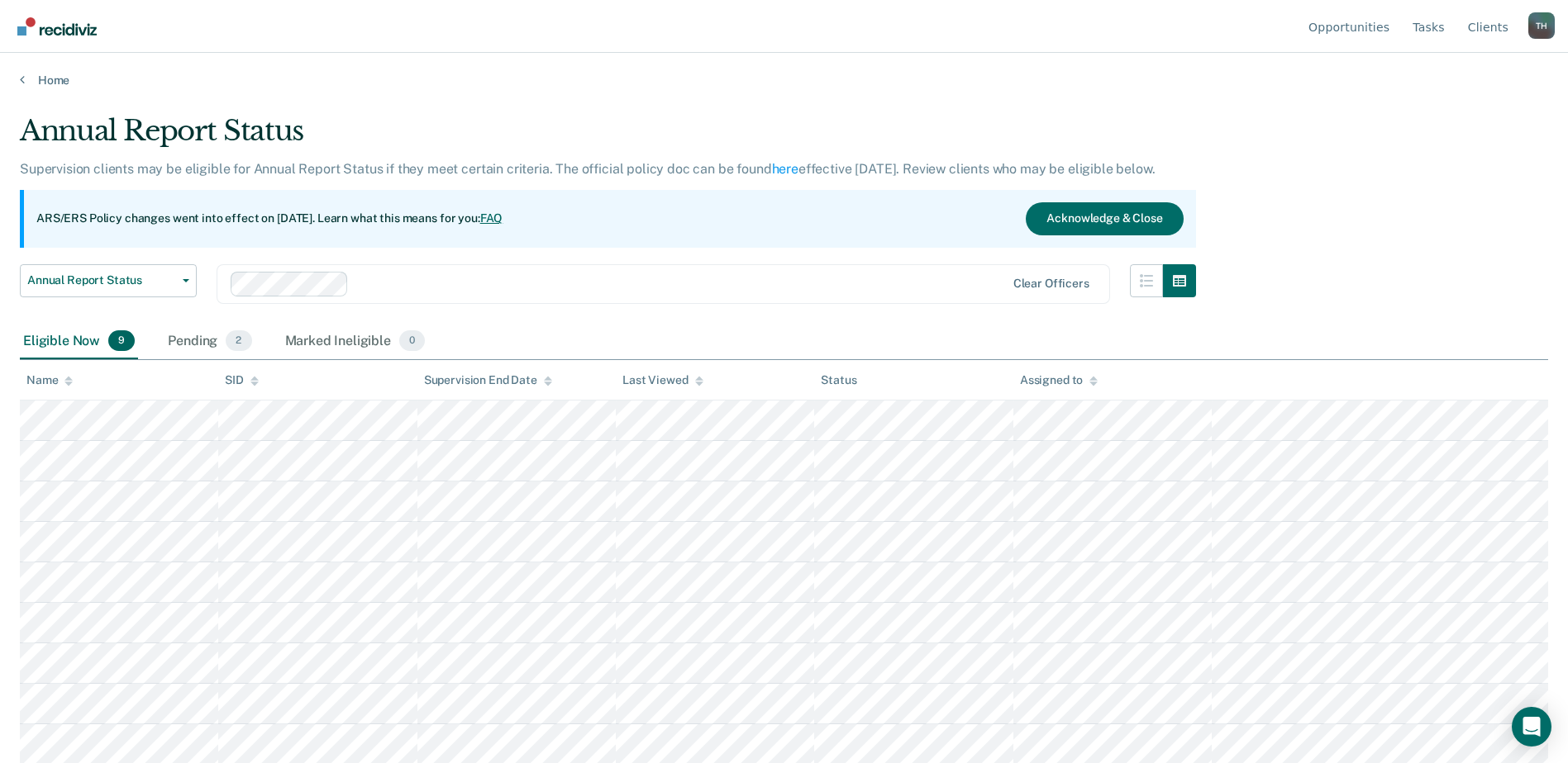
scroll to position [2, 0]
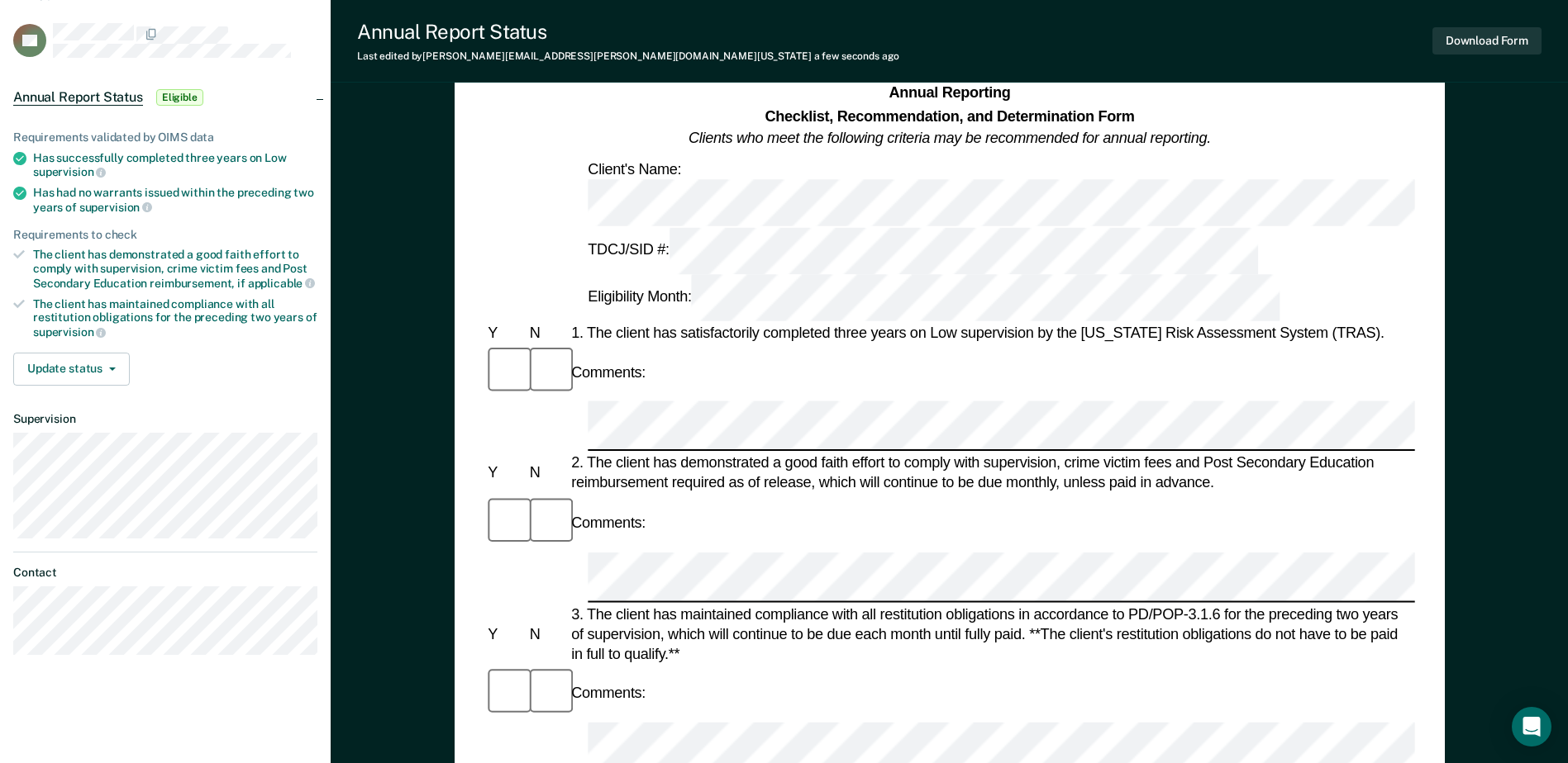
scroll to position [83, 0]
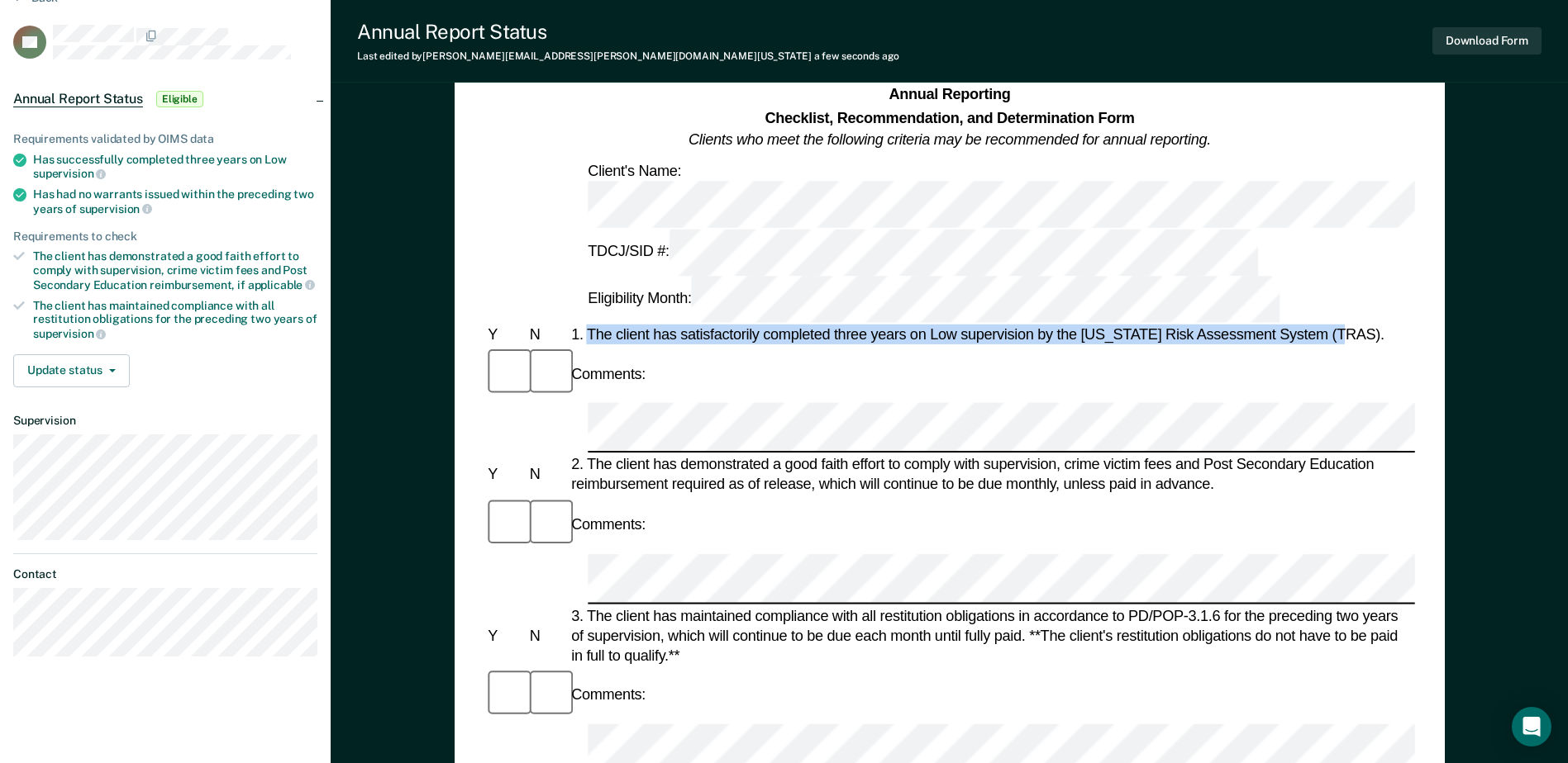
drag, startPoint x: 591, startPoint y: 221, endPoint x: 1356, endPoint y: 223, distance: 765.0
click at [1356, 325] on div "1. The client has satisfactorily completed three years on Low supervision by th…" at bounding box center [990, 334] width 847 height 19
drag, startPoint x: 1356, startPoint y: 223, endPoint x: 1224, endPoint y: 219, distance: 132.1
copy div "The client has satisfactorily completed three years on Low supervision by the […"
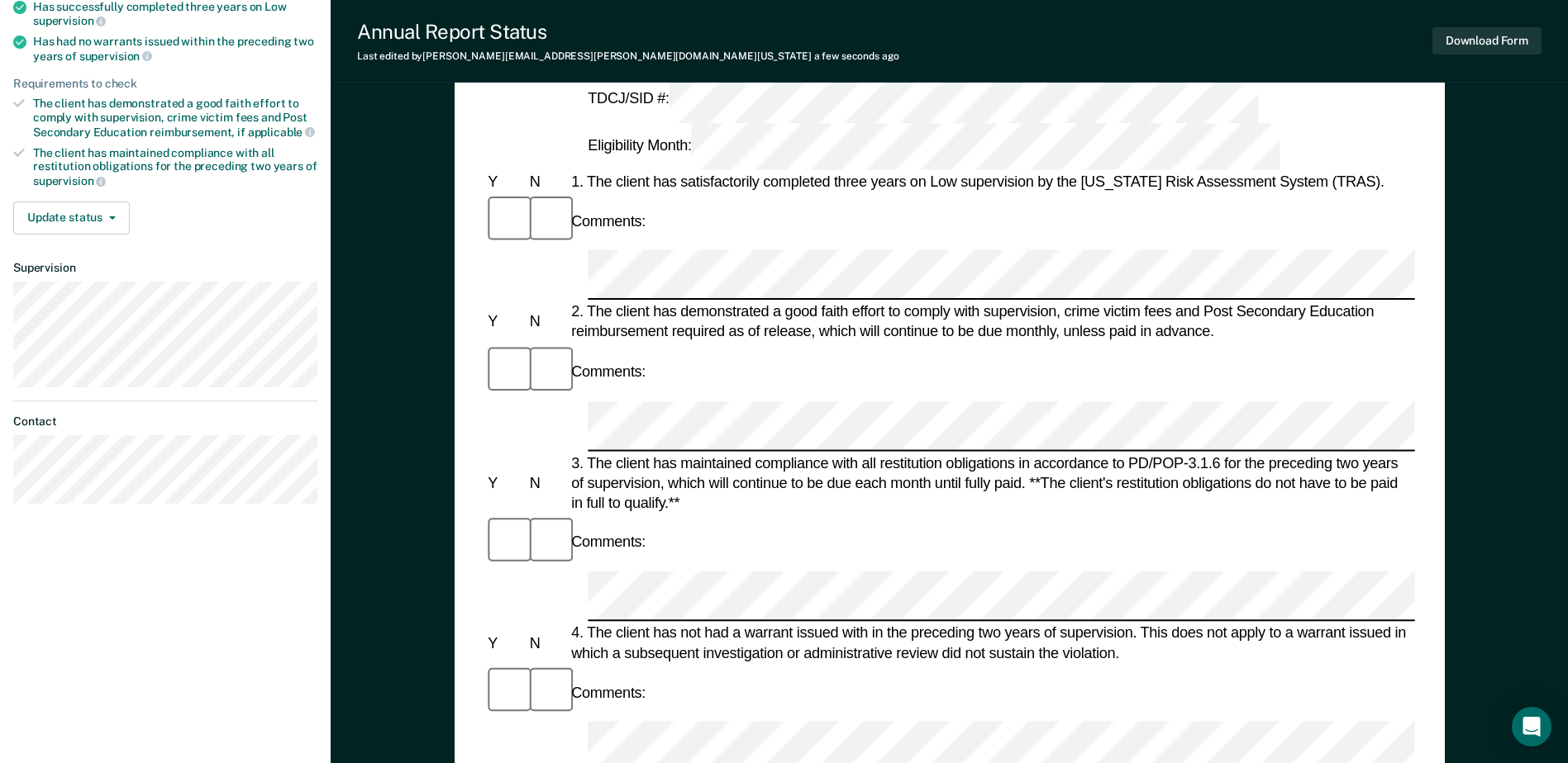
scroll to position [248, 0]
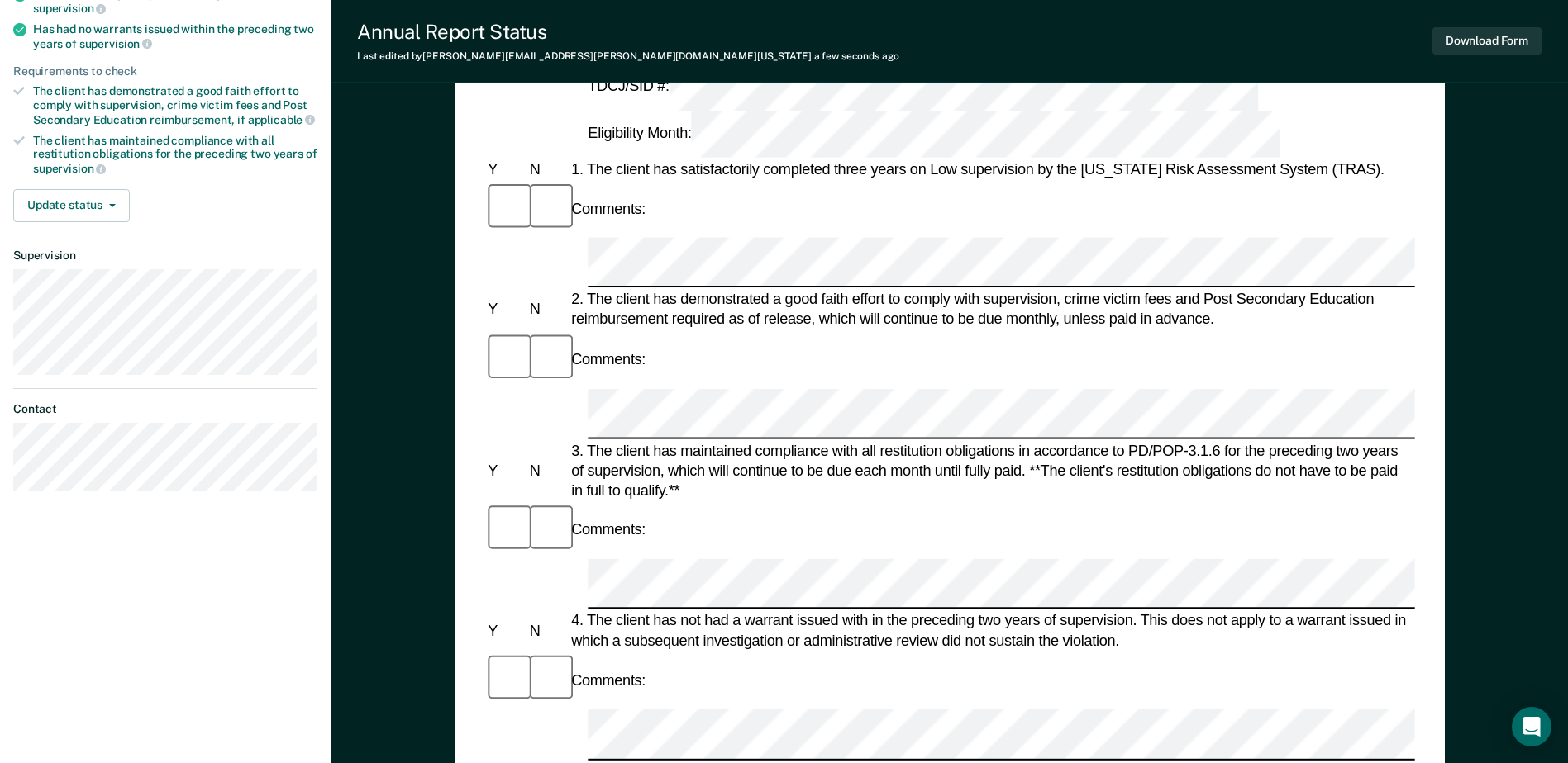
click at [594, 611] on div "4. The client has not had a warrant issued with in the preceding two years of s…" at bounding box center [990, 630] width 847 height 40
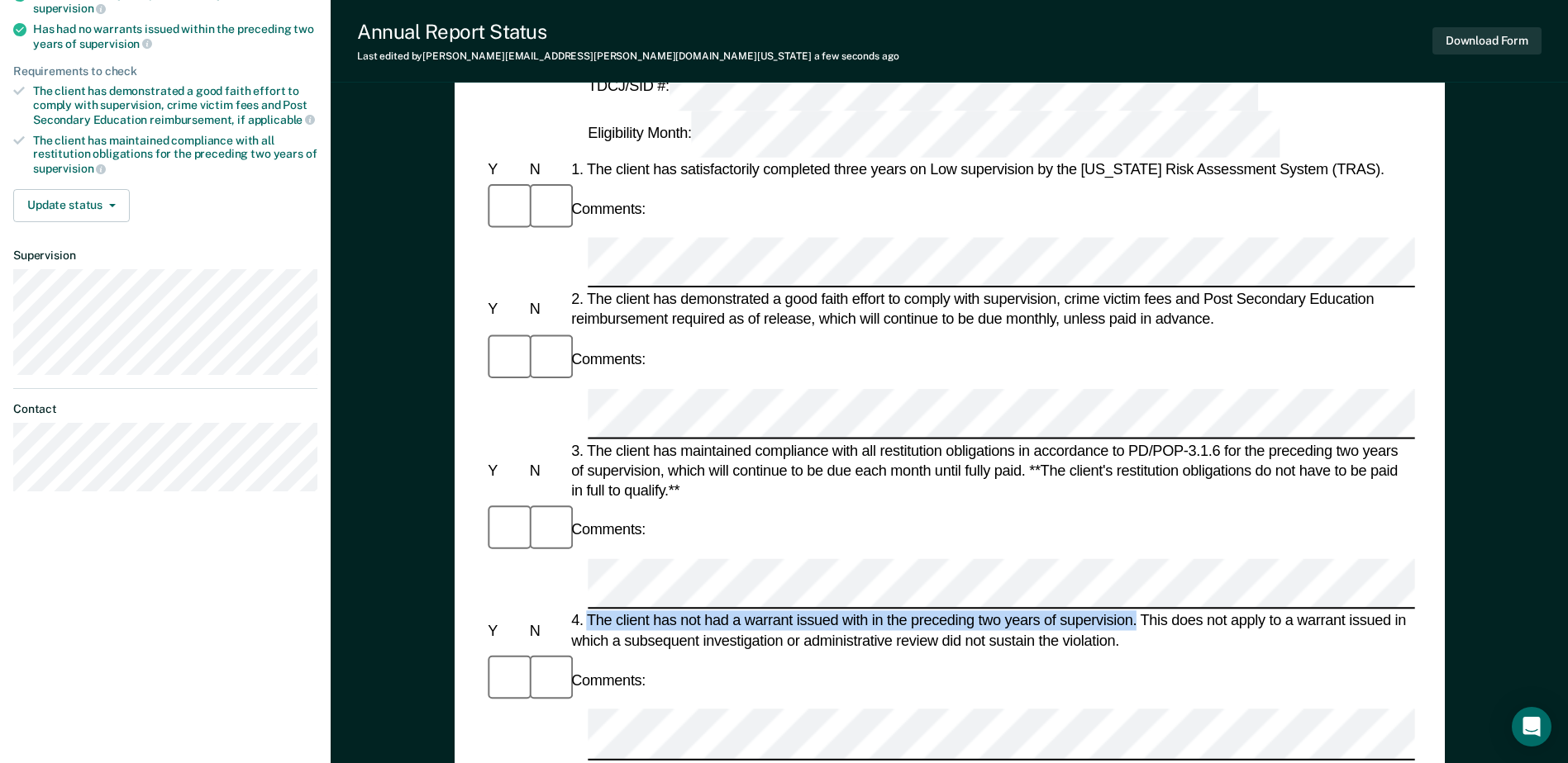
drag, startPoint x: 588, startPoint y: 354, endPoint x: 1134, endPoint y: 361, distance: 546.0
click at [1134, 611] on div "4. The client has not had a warrant issued with in the preceding two years of s…" at bounding box center [990, 630] width 847 height 40
drag, startPoint x: 1134, startPoint y: 361, endPoint x: 1062, endPoint y: 350, distance: 72.8
copy div "The client has not had a warrant issued with in the preceding two years of supe…"
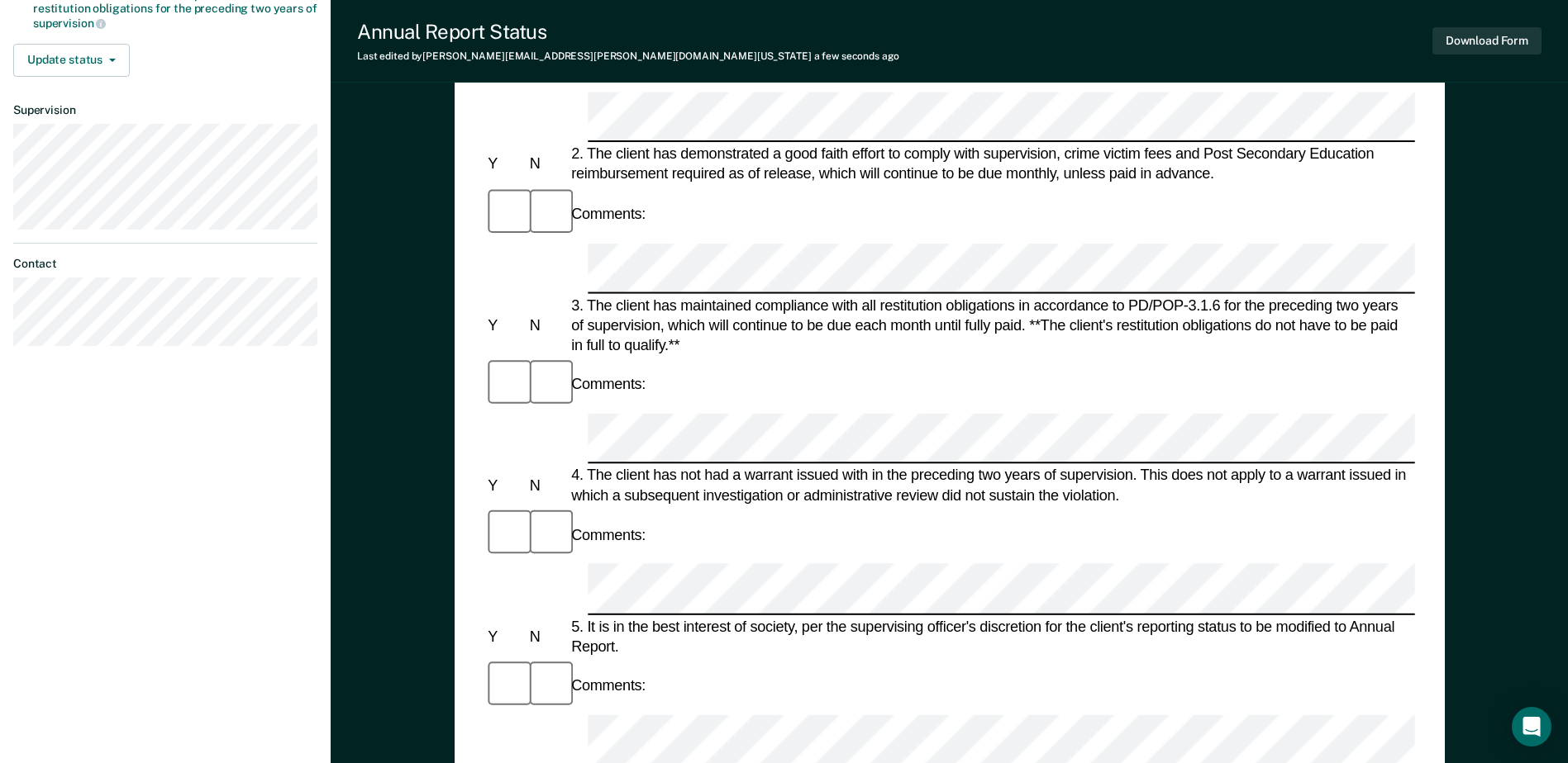
scroll to position [413, 0]
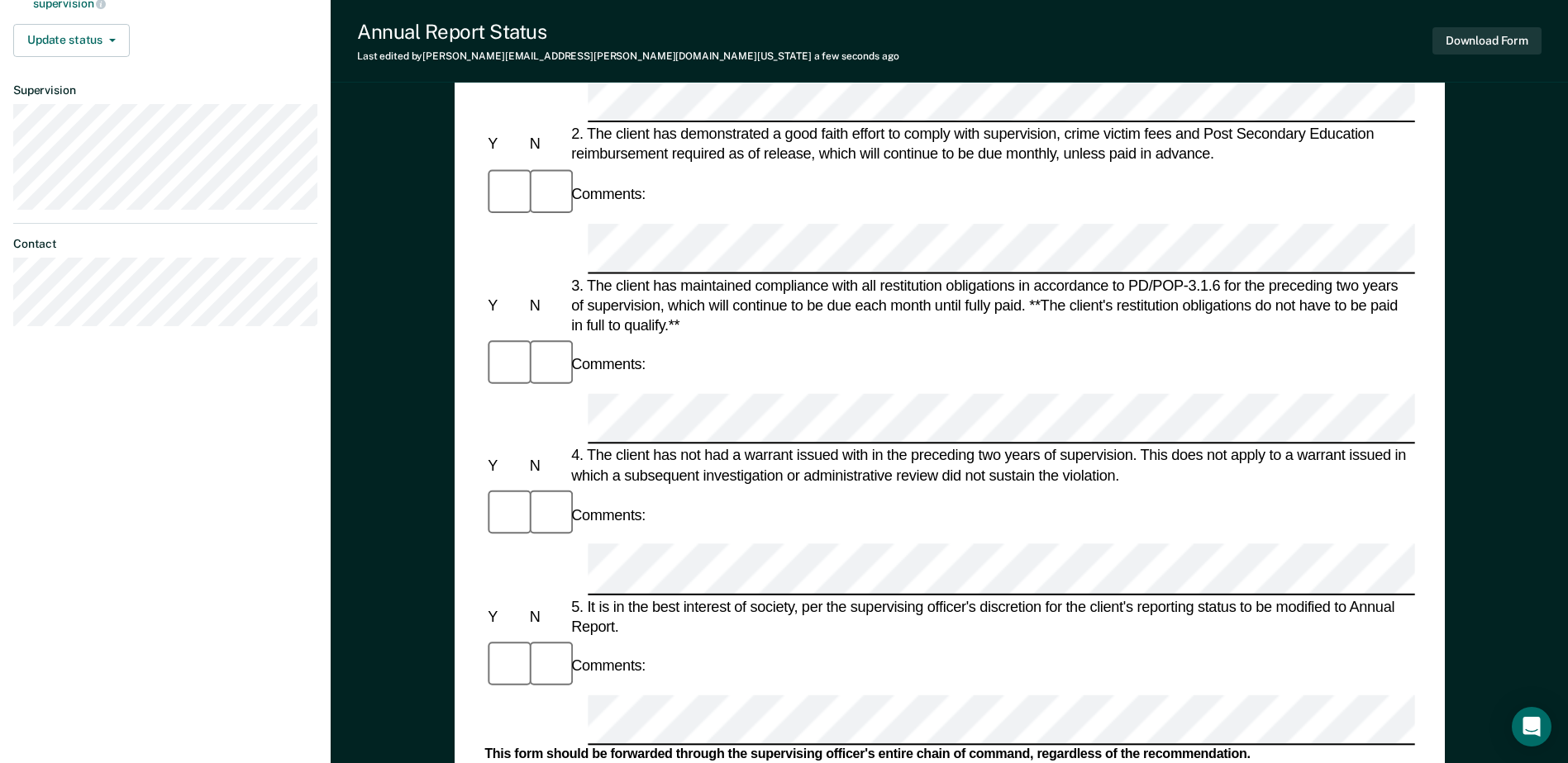
click at [592, 597] on div "5. It is in the best interest of society, per the supervising officer's discret…" at bounding box center [990, 616] width 847 height 40
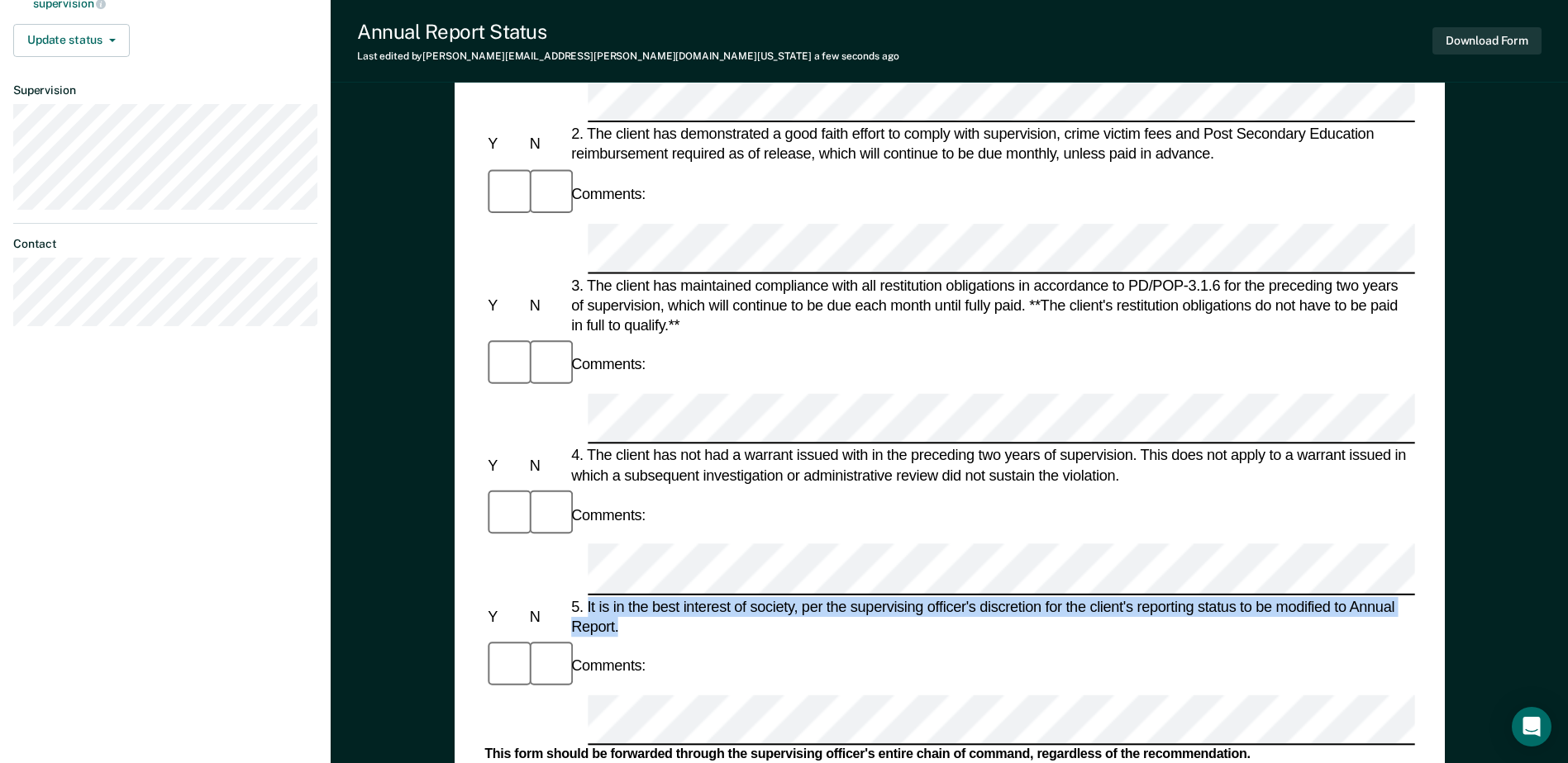
drag, startPoint x: 588, startPoint y: 293, endPoint x: 646, endPoint y: 313, distance: 61.4
click at [646, 597] on div "5. It is in the best interest of society, per the supervising officer's discret…" at bounding box center [990, 616] width 847 height 40
drag, startPoint x: 646, startPoint y: 313, endPoint x: 647, endPoint y: 291, distance: 22.0
copy div "It is in the best interest of society, per the supervising officer's discretion…"
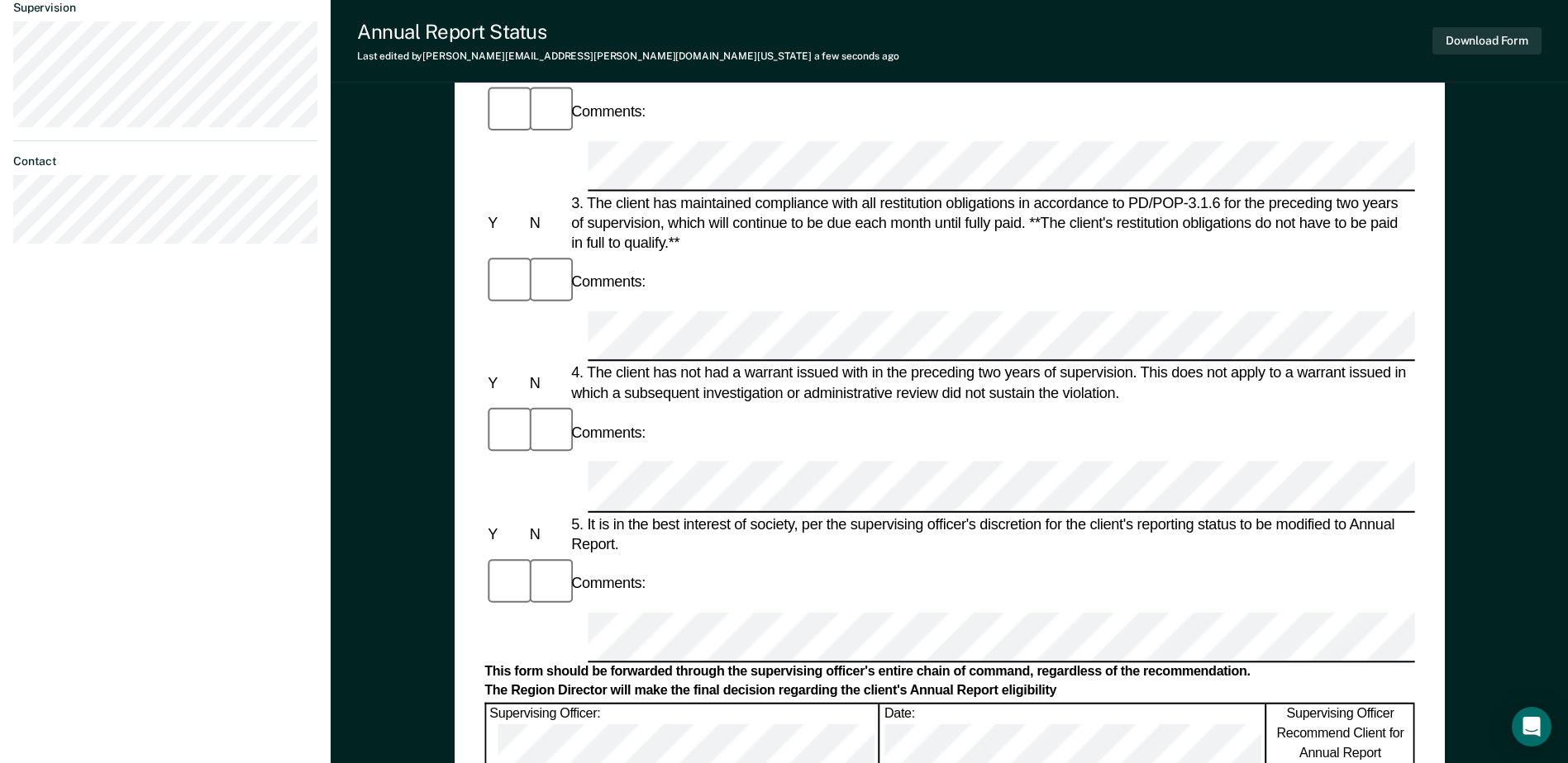
scroll to position [0, 316]
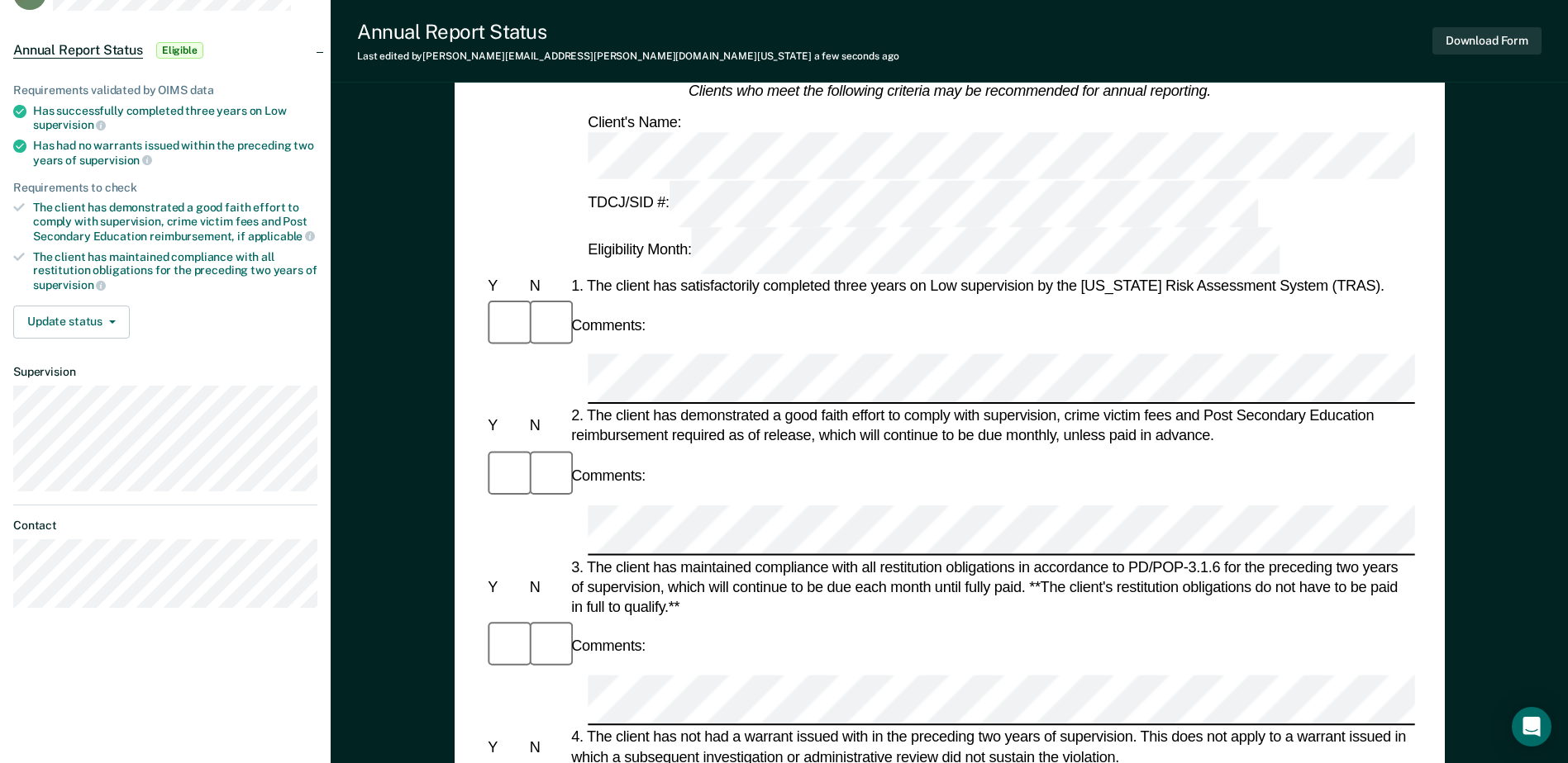
scroll to position [0, 0]
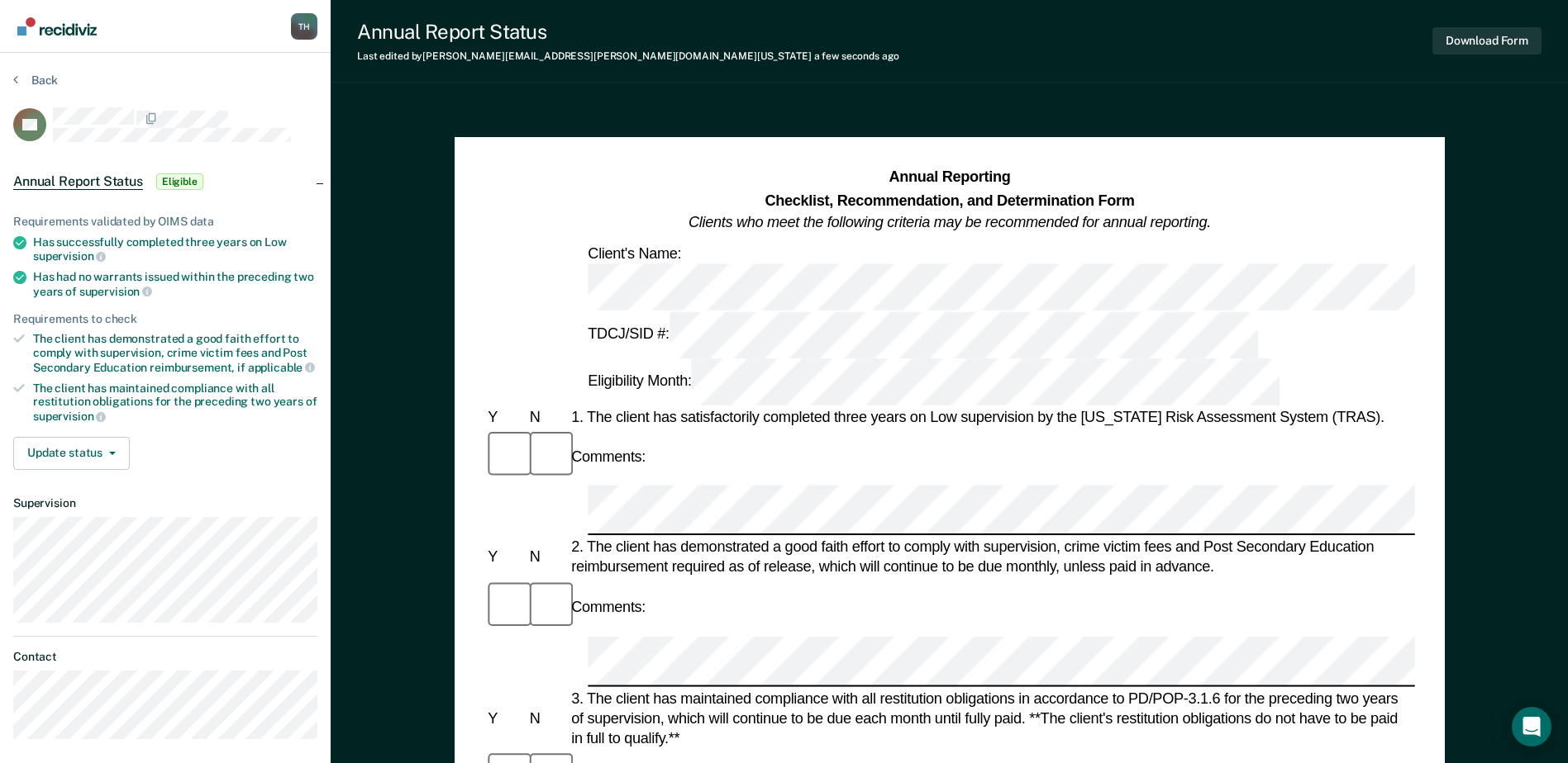
click at [589, 538] on div "2. The client has demonstrated a good faith effort to comply with supervision, …" at bounding box center [990, 557] width 847 height 40
drag, startPoint x: 589, startPoint y: 380, endPoint x: 1061, endPoint y: 384, distance: 472.0
click at [1061, 538] on div "2. The client has demonstrated a good faith effort to comply with supervision, …" at bounding box center [990, 557] width 847 height 40
drag, startPoint x: 1061, startPoint y: 384, endPoint x: 1028, endPoint y: 379, distance: 33.4
copy div "The client has demonstrated a good faith effort to comply with supervision,"
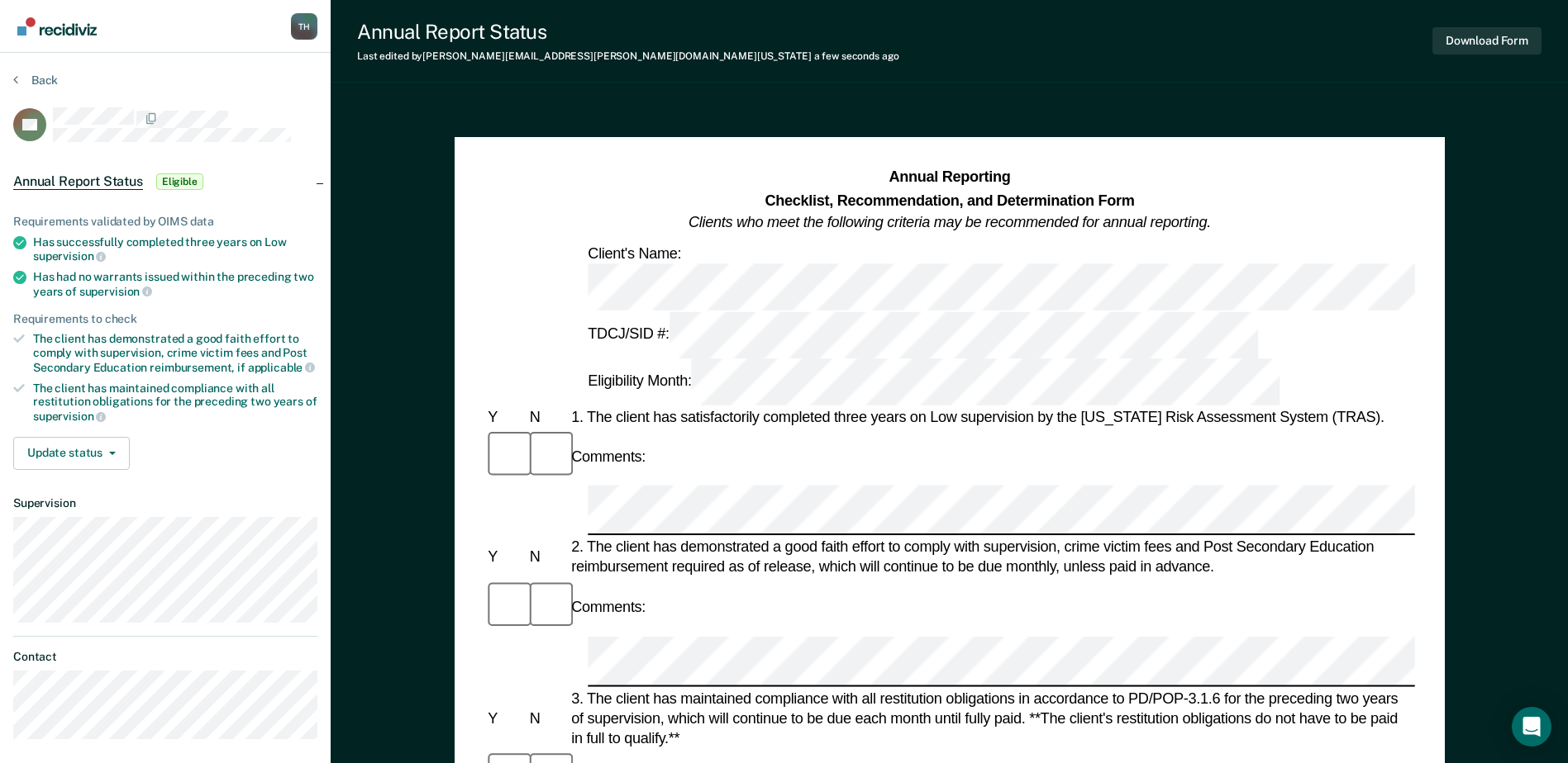
click at [1106, 580] on div "Comments:" at bounding box center [949, 608] width 930 height 56
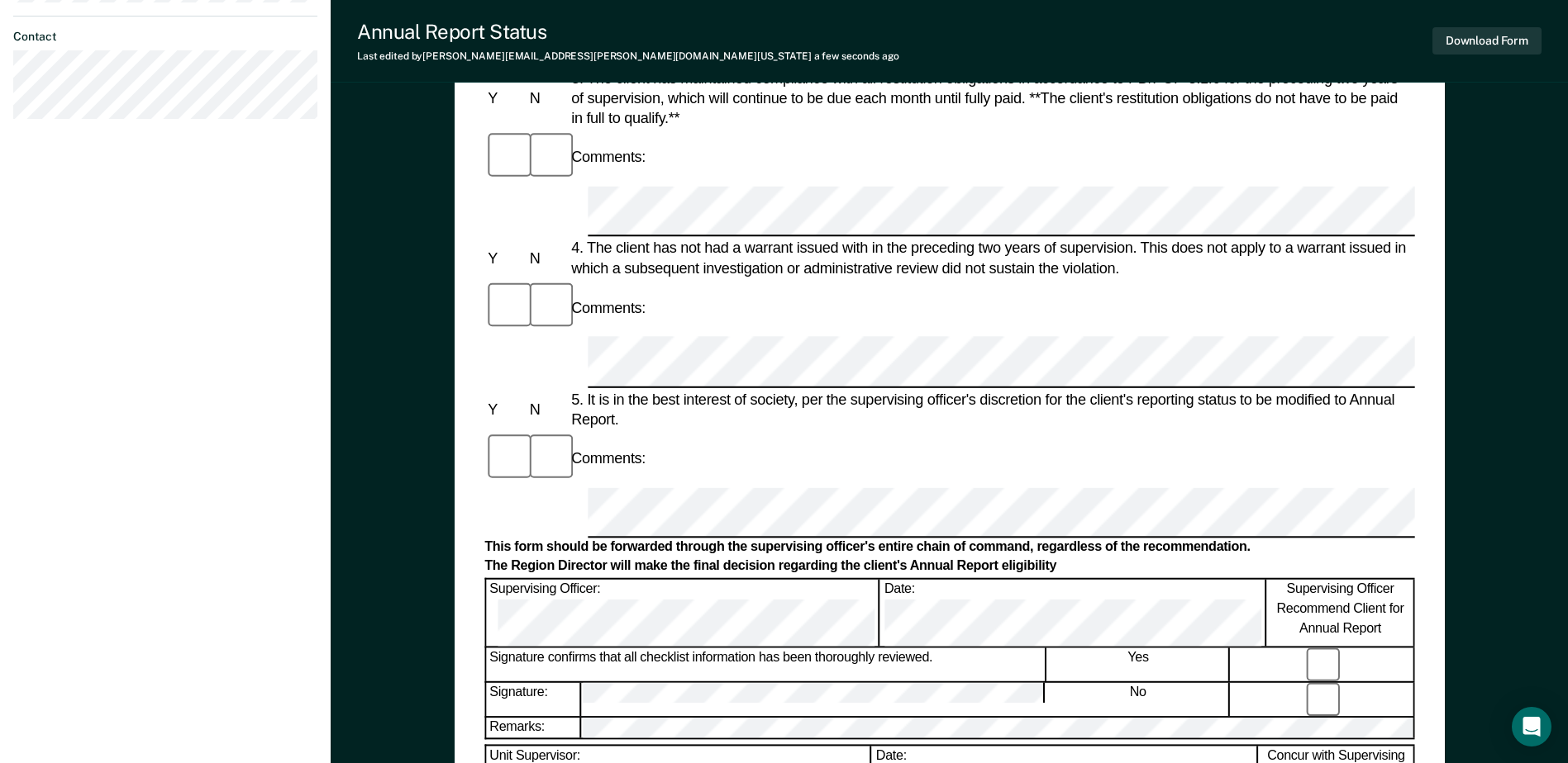
scroll to position [544, 0]
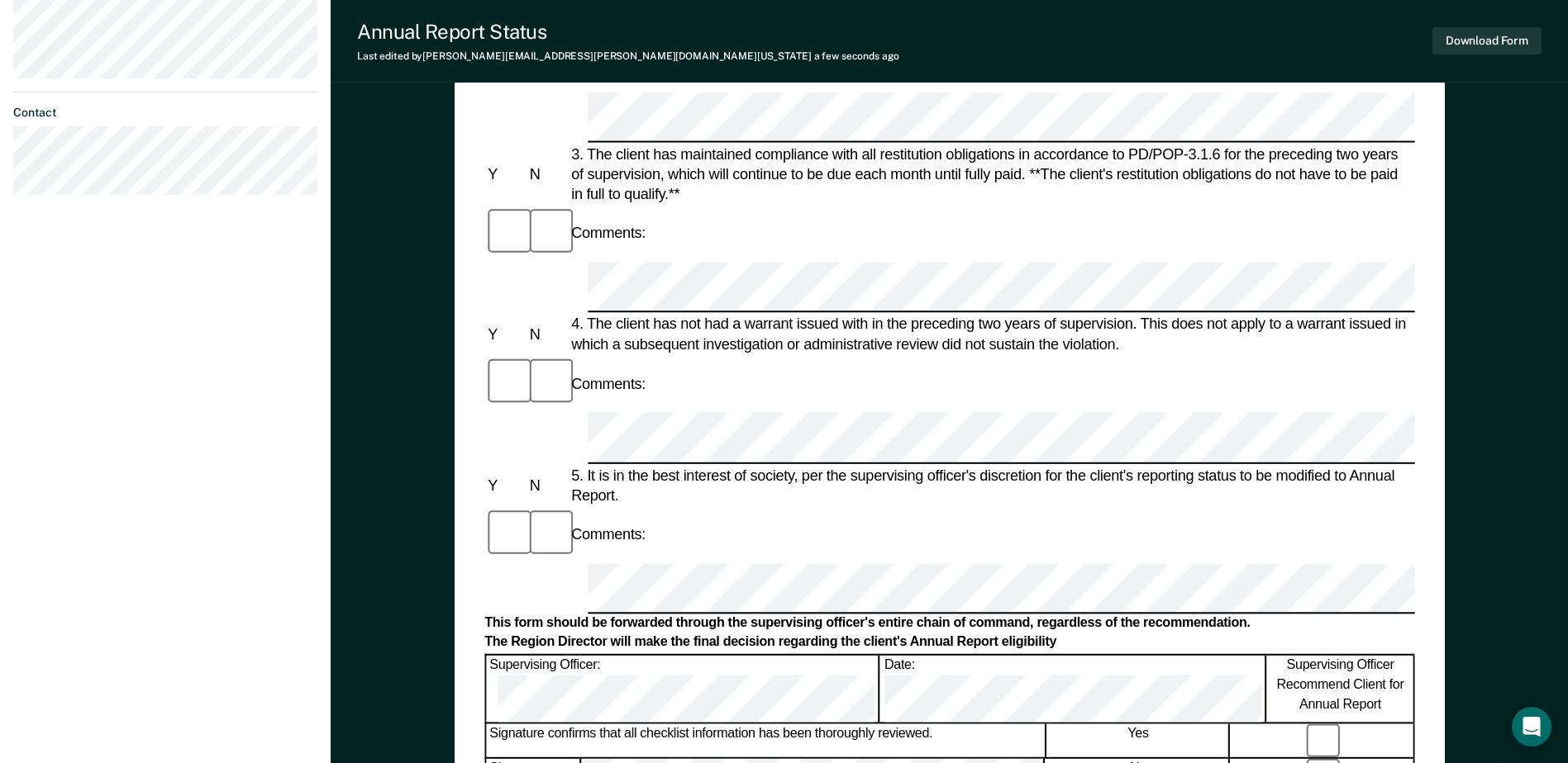
click at [901, 653] on div "Supervising Officer: Date: Supervising Officer Recommend Client for Annual Repo…" at bounding box center [949, 687] width 930 height 68
click at [1475, 35] on button "Download Form" at bounding box center [1486, 41] width 109 height 27
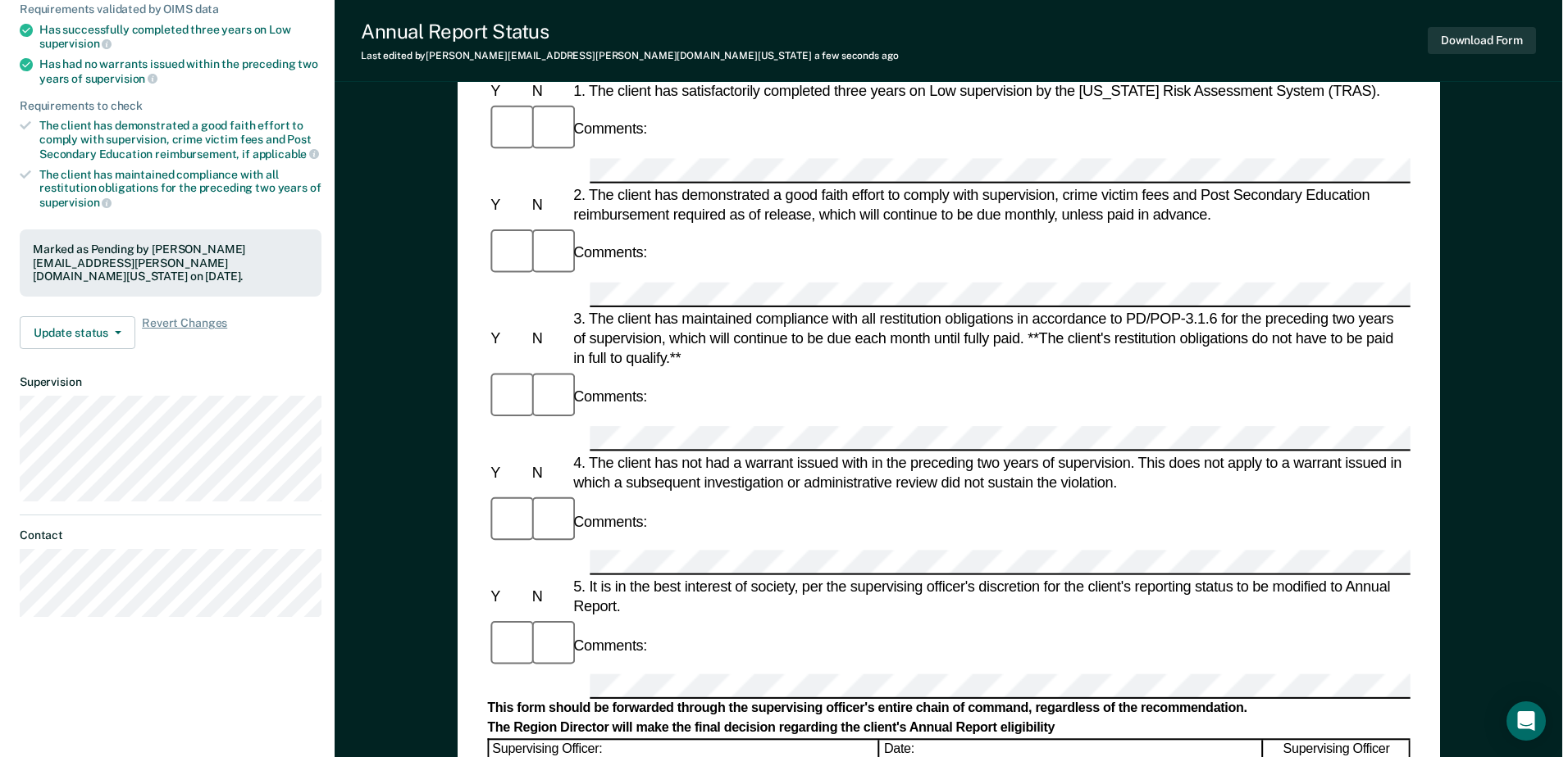
scroll to position [0, 0]
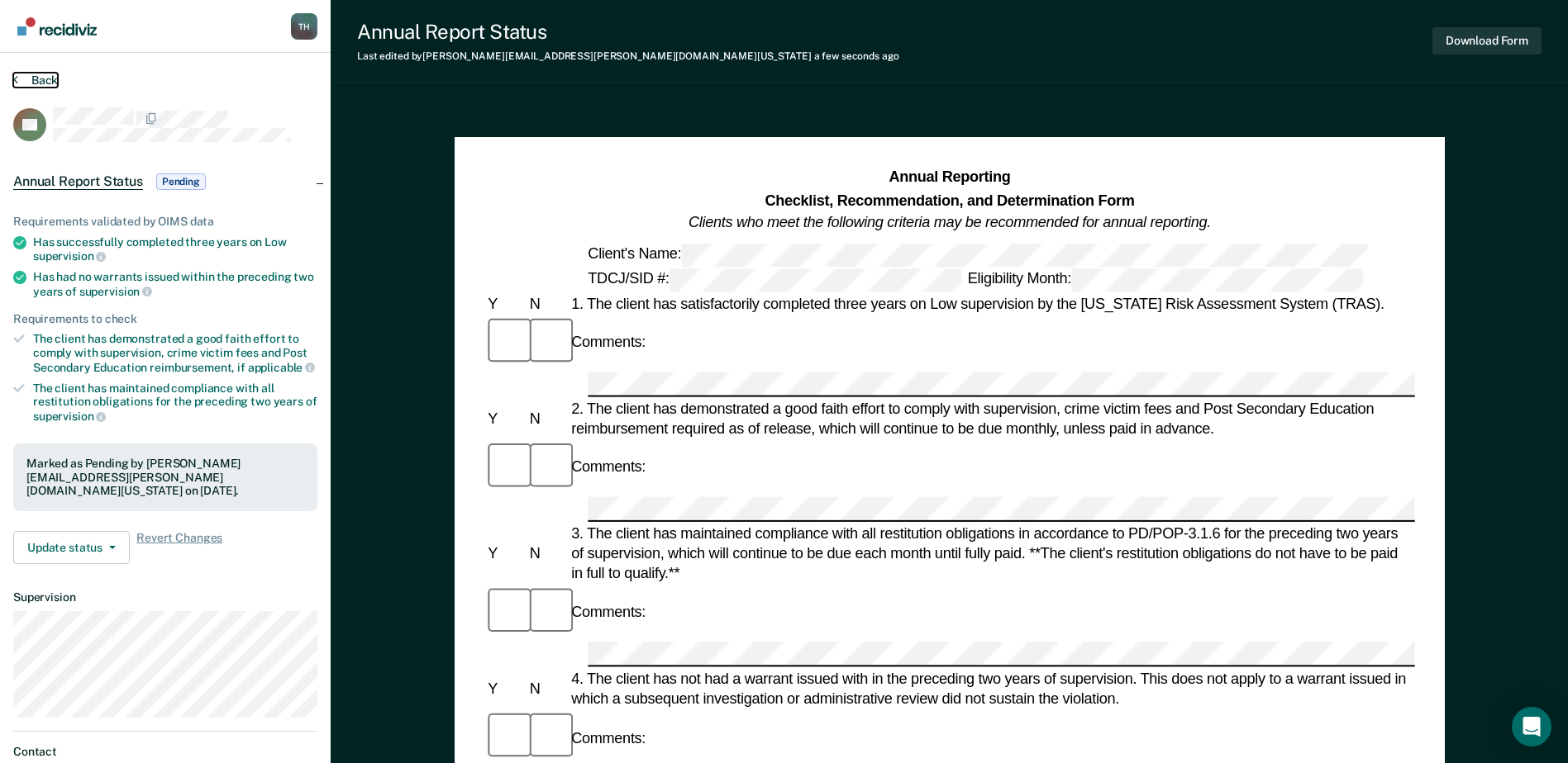
click at [25, 75] on button "Back" at bounding box center [35, 80] width 45 height 15
